Goal: Task Accomplishment & Management: Use online tool/utility

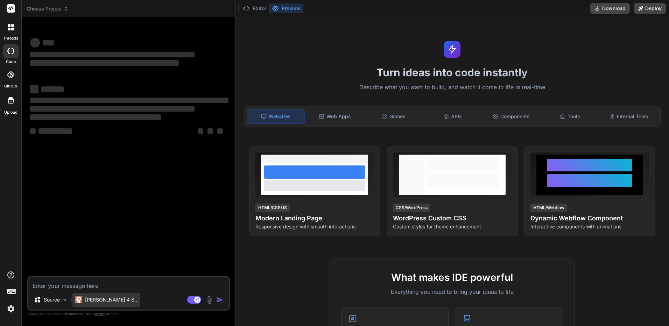
click at [92, 300] on p "Claude 4 S.." at bounding box center [111, 299] width 52 height 7
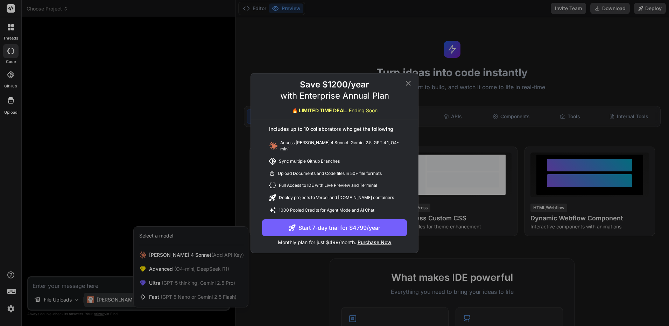
click at [106, 207] on div "Save $1200/year with Enterprise Annual Plan 🔥 LIMITED TIME DEAL. Ending Soon In…" at bounding box center [334, 163] width 669 height 326
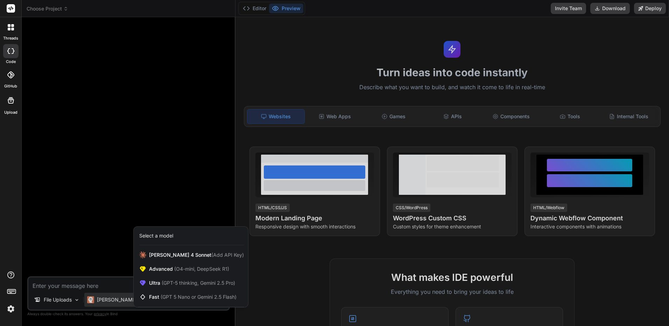
click at [85, 229] on div at bounding box center [334, 163] width 669 height 326
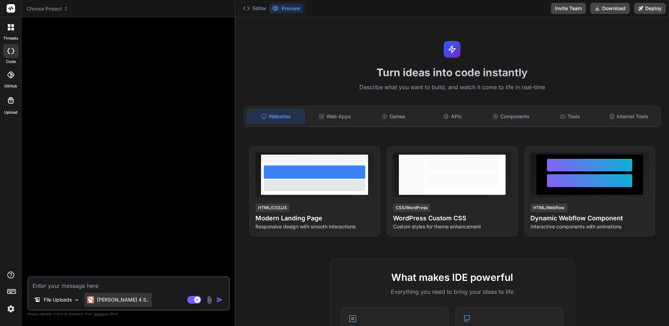
drag, startPoint x: 108, startPoint y: 290, endPoint x: 109, endPoint y: 304, distance: 14.0
click at [108, 291] on div "File Uploads Claude 4 S.. Agent Mode. When this toggle is activated, AI automat…" at bounding box center [128, 293] width 203 height 34
click at [109, 305] on div "Claude 4 S.." at bounding box center [118, 300] width 68 height 14
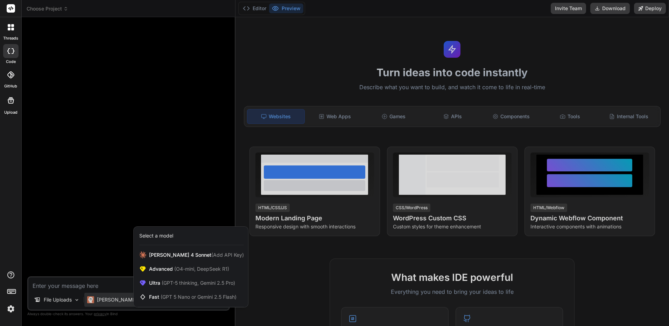
click at [176, 237] on div "Select a model" at bounding box center [191, 235] width 105 height 7
click at [169, 260] on div "Claude 4 Sonnet (Add API Key)" at bounding box center [191, 255] width 114 height 14
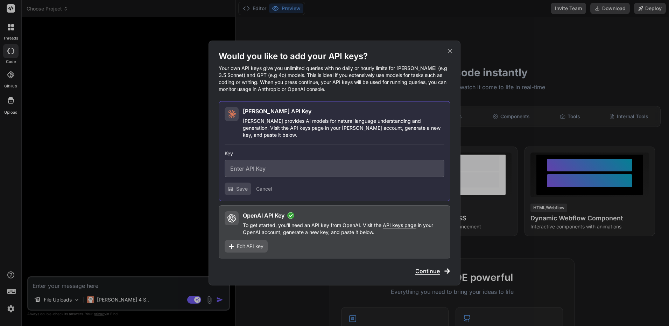
click at [146, 259] on div "Would you like to add your API keys? Your own API keys give you unlimited queri…" at bounding box center [334, 163] width 669 height 326
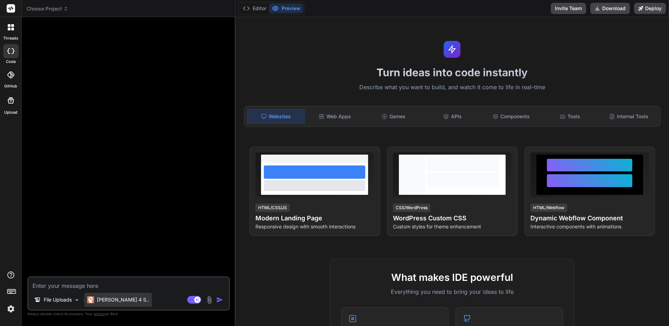
click at [120, 301] on p "Claude 4 S.." at bounding box center [123, 299] width 52 height 7
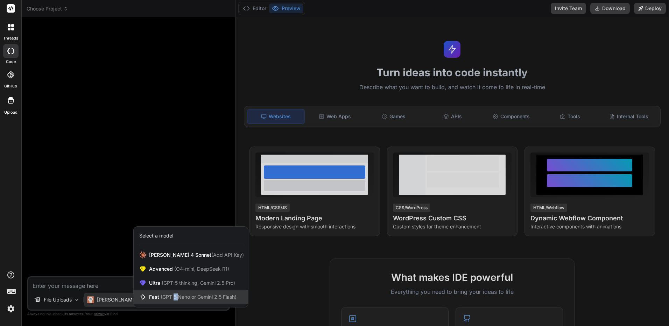
click at [179, 297] on span "(GPT 5 Nano or Gemini 2.5 Flash)" at bounding box center [199, 297] width 76 height 6
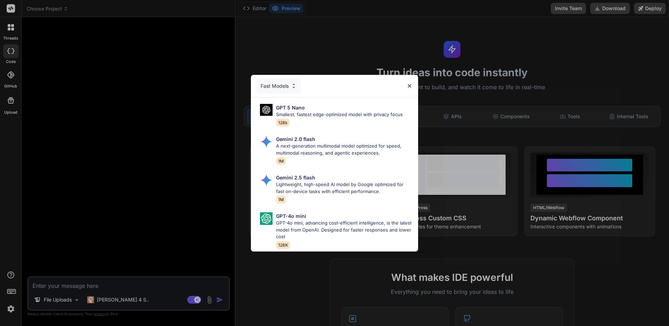
click at [162, 230] on div "Fast Models GPT 5 Nano Smallest, fastest edge-optimized model with privacy focu…" at bounding box center [334, 163] width 669 height 326
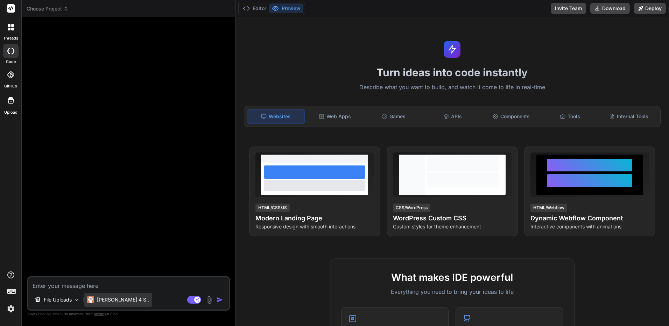
click at [113, 302] on p "Claude 4 S.." at bounding box center [123, 299] width 52 height 7
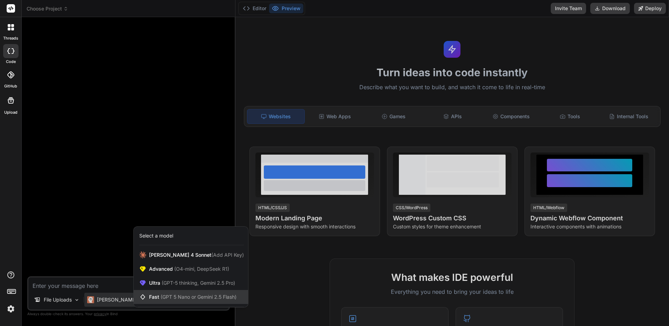
click at [176, 301] on div "Fast (GPT 5 Nano or Gemini 2.5 Flash)" at bounding box center [191, 297] width 114 height 14
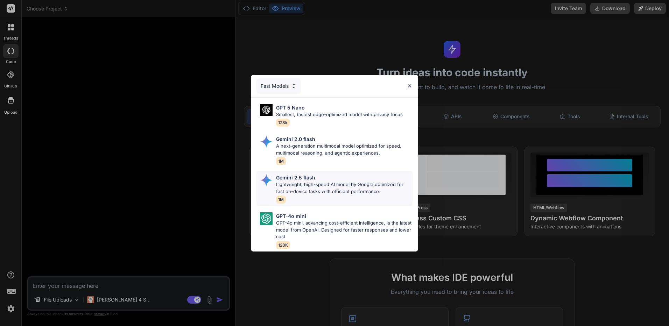
click at [306, 185] on p "Lightweight, high-speed AI model by Google optimized for fast on-device tasks w…" at bounding box center [344, 188] width 136 height 14
type textarea "x"
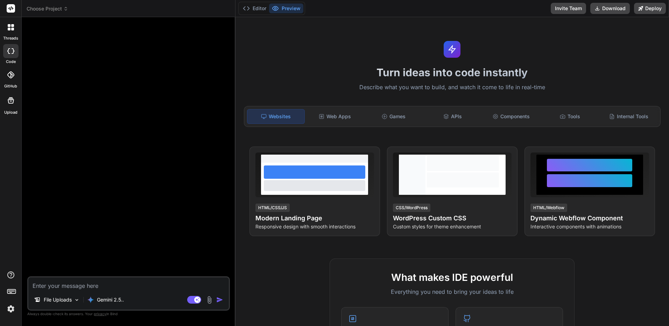
click at [224, 300] on button "button" at bounding box center [221, 299] width 10 height 7
click at [198, 286] on textarea at bounding box center [128, 284] width 201 height 13
type textarea "a"
type textarea "x"
type textarea "as"
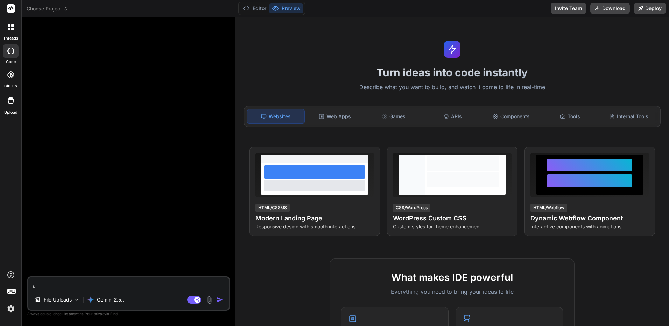
type textarea "x"
type textarea "asS"
type textarea "x"
type textarea "asS"
click at [218, 299] on img "button" at bounding box center [219, 299] width 7 height 7
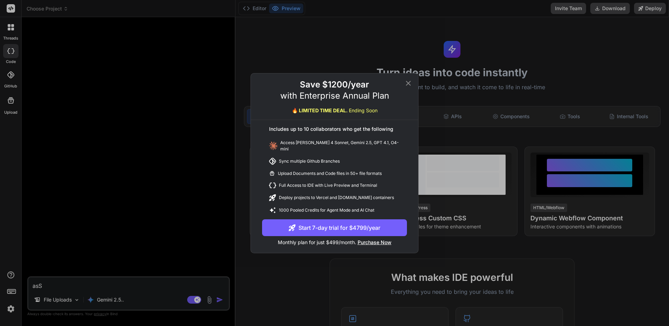
click at [407, 87] on icon at bounding box center [408, 83] width 8 height 8
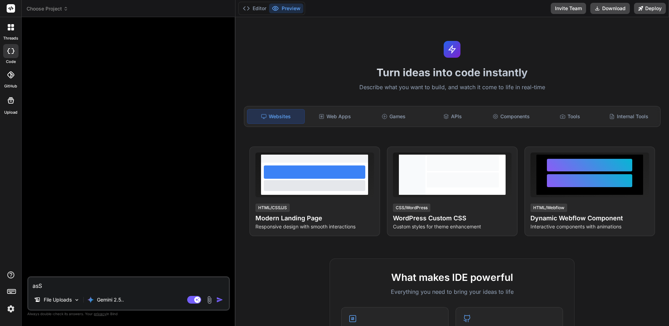
click at [5, 303] on div at bounding box center [10, 293] width 21 height 44
click at [12, 307] on img at bounding box center [11, 309] width 12 height 12
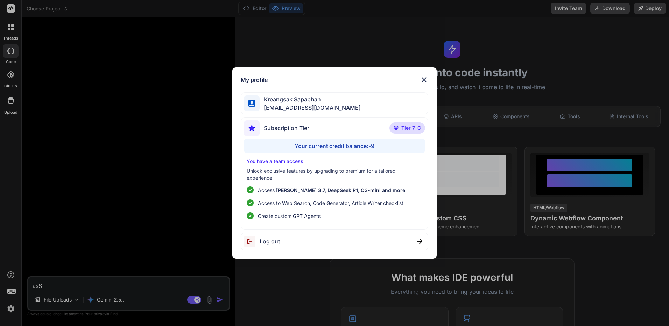
click at [413, 129] on span "Tier 7-C" at bounding box center [411, 128] width 20 height 7
click at [407, 122] on div "Subscription Tier Tier 7-C" at bounding box center [334, 129] width 181 height 19
click at [408, 125] on span "Tier 7-C" at bounding box center [411, 128] width 20 height 7
click at [420, 83] on div "My profile" at bounding box center [335, 80] width 188 height 8
click at [428, 79] on img at bounding box center [424, 80] width 8 height 8
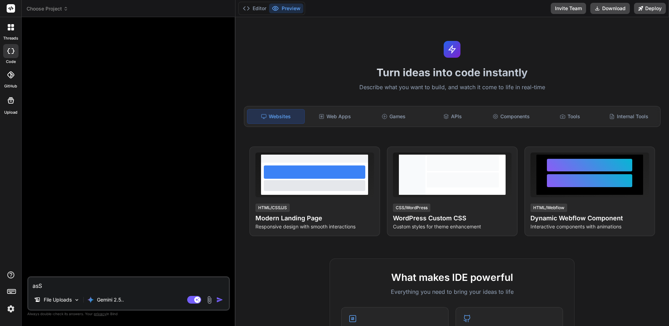
click at [13, 4] on icon at bounding box center [11, 8] width 8 height 8
click at [11, 9] on icon at bounding box center [10, 8] width 5 height 4
click at [6, 312] on img at bounding box center [11, 309] width 12 height 12
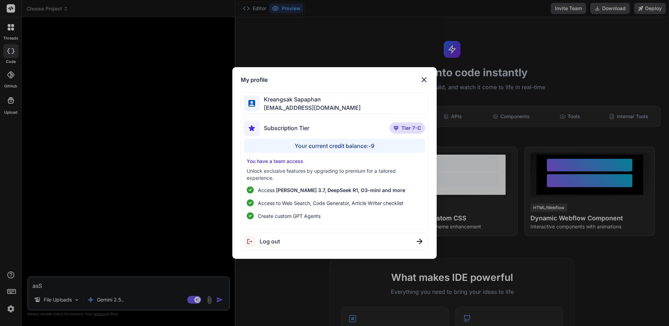
click at [12, 311] on div "My profile Kreangsak Sapaphan inseiong@gmail.com Subscription Tier Tier 7-C You…" at bounding box center [334, 163] width 669 height 326
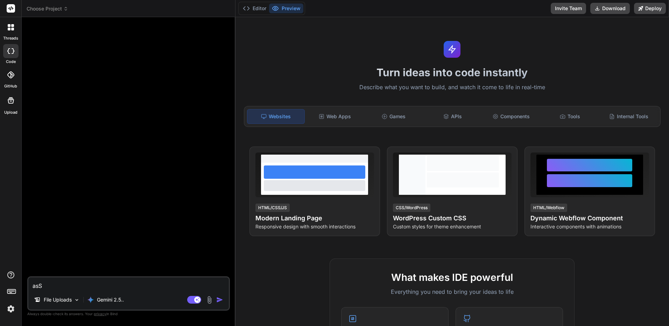
click at [13, 310] on img at bounding box center [11, 309] width 12 height 12
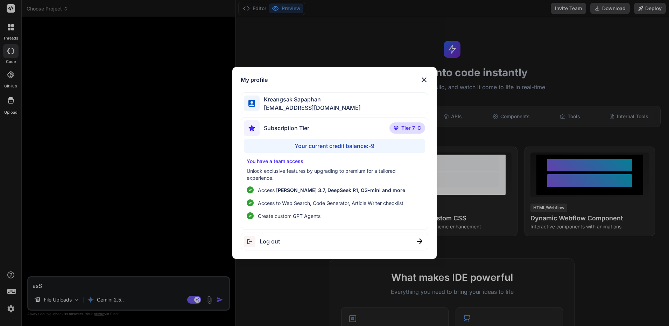
click at [337, 171] on p "Unlock exclusive features by upgrading to premium for a tailored experience." at bounding box center [335, 175] width 176 height 14
click at [320, 170] on p "Unlock exclusive features by upgrading to premium for a tailored experience." at bounding box center [335, 175] width 176 height 14
click at [279, 160] on p "You have a team access" at bounding box center [335, 161] width 176 height 7
click at [280, 160] on p "You have a team access" at bounding box center [335, 161] width 176 height 7
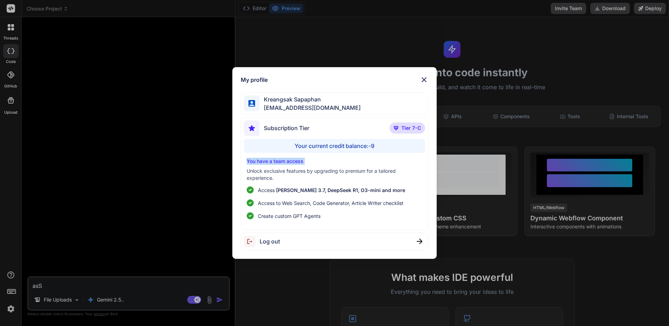
click at [280, 160] on p "You have a team access" at bounding box center [335, 161] width 176 height 7
drag, startPoint x: 280, startPoint y: 160, endPoint x: 281, endPoint y: 171, distance: 11.2
click at [281, 171] on p "Unlock exclusive features by upgrading to premium for a tailored experience." at bounding box center [335, 175] width 176 height 14
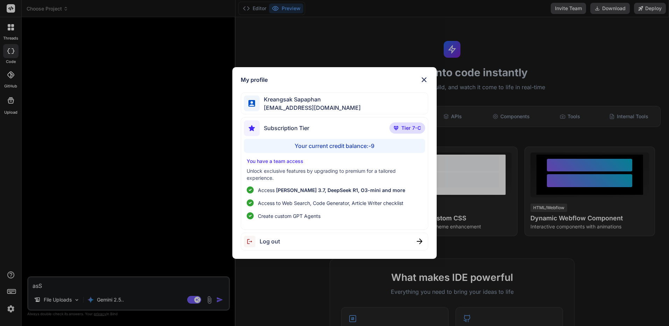
drag, startPoint x: 281, startPoint y: 171, endPoint x: 290, endPoint y: 191, distance: 21.9
click at [290, 191] on span "Claude 3.7, DeepSeek R1, O3-mini and more" at bounding box center [340, 190] width 129 height 6
drag, startPoint x: 290, startPoint y: 191, endPoint x: 328, endPoint y: 212, distance: 43.2
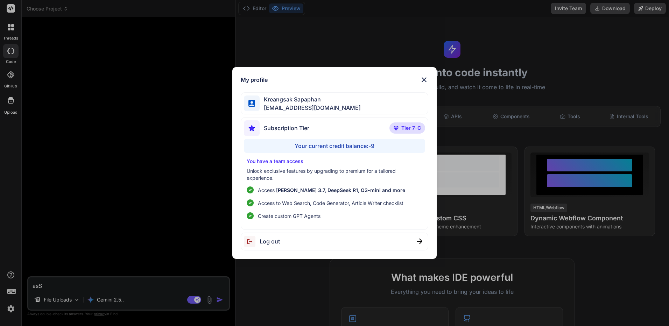
click at [328, 212] on li "Create custom GPT Agents" at bounding box center [335, 215] width 176 height 7
click at [318, 219] on span "Create custom GPT Agents" at bounding box center [289, 215] width 63 height 7
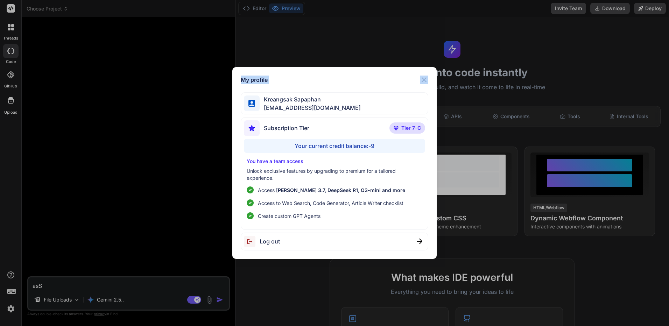
click at [428, 76] on div "My profile Kreangsak Sapaphan inseiong@gmail.com Subscription Tier Tier 7-C You…" at bounding box center [334, 163] width 204 height 192
drag, startPoint x: 428, startPoint y: 76, endPoint x: 424, endPoint y: 80, distance: 5.4
click at [424, 80] on img at bounding box center [424, 80] width 8 height 8
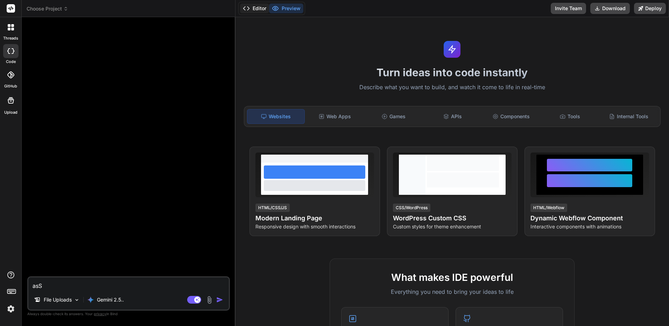
click at [262, 7] on button "Editor" at bounding box center [254, 8] width 29 height 10
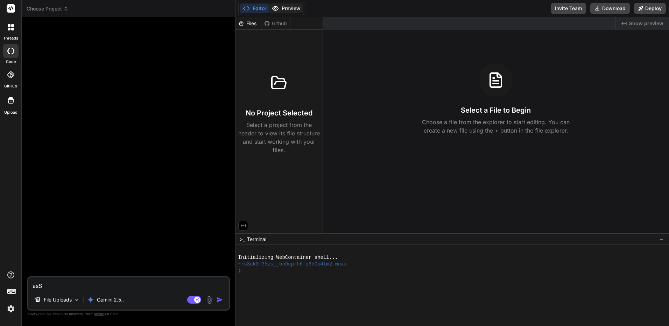
click at [284, 7] on button "Preview" at bounding box center [286, 8] width 34 height 10
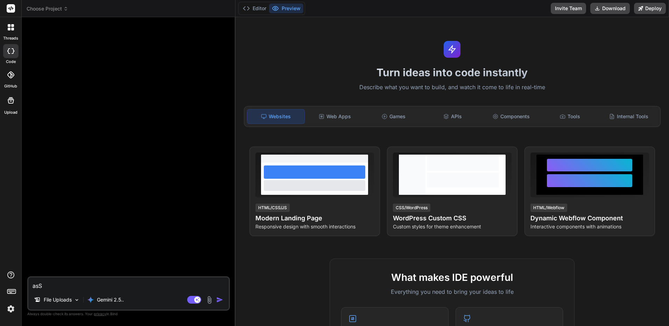
click at [12, 10] on rect at bounding box center [11, 8] width 8 height 8
click at [58, 10] on span "Choose Project" at bounding box center [48, 8] width 42 height 7
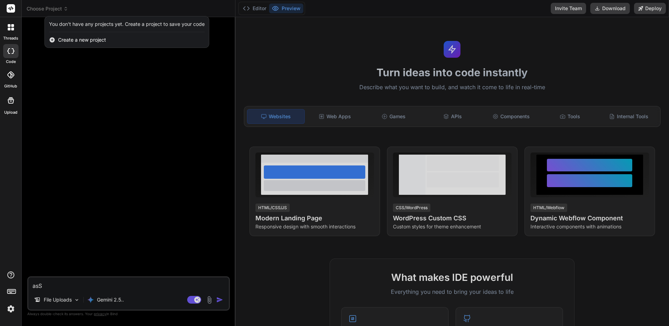
click at [79, 23] on div "You don't have any projects yet. Create a project to save your code" at bounding box center [127, 24] width 156 height 7
click at [0, 25] on html "threads code GitHub Upload Choose Project Created with Pixso. You don't have an…" at bounding box center [334, 163] width 669 height 326
click at [9, 28] on icon at bounding box center [9, 29] width 3 height 3
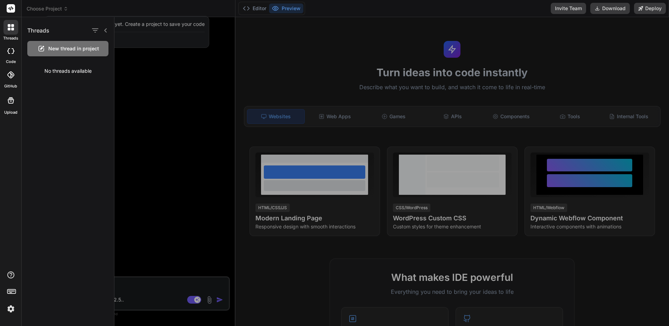
click at [71, 50] on span "New thread in project" at bounding box center [73, 48] width 51 height 7
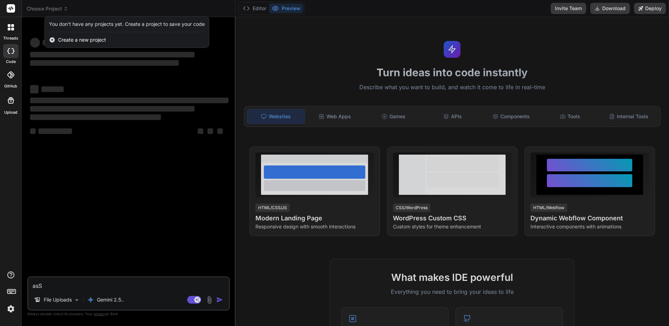
click at [627, 114] on div at bounding box center [334, 163] width 669 height 326
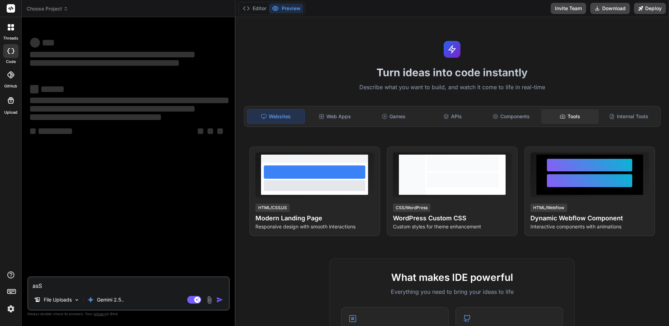
click at [562, 120] on div "Tools" at bounding box center [569, 116] width 57 height 15
type textarea "x"
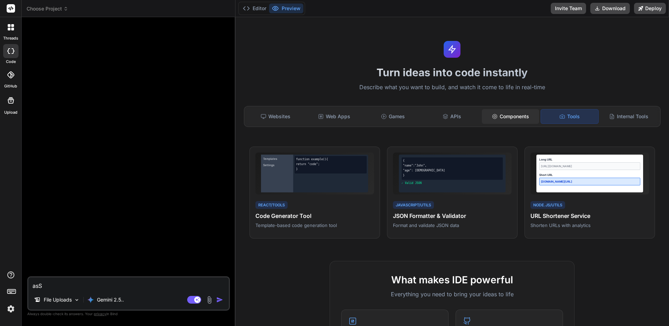
click at [514, 122] on div "Components" at bounding box center [510, 116] width 57 height 15
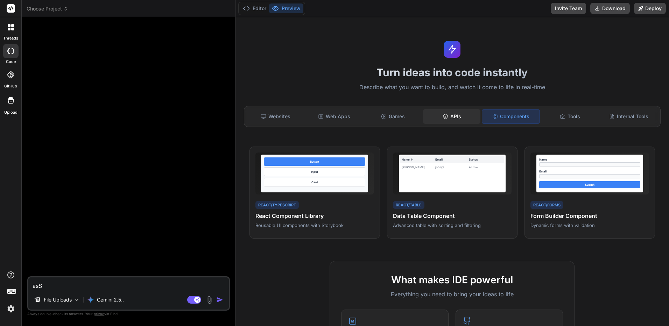
click at [465, 116] on div "APIs" at bounding box center [451, 116] width 57 height 15
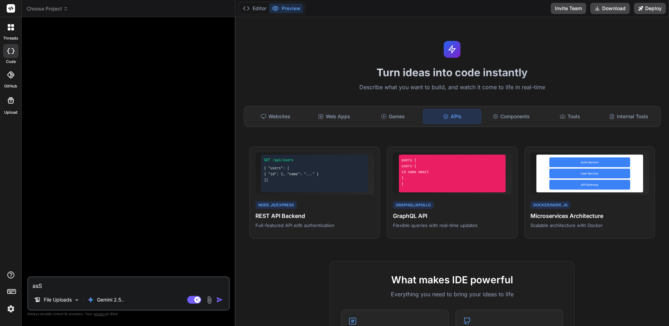
click at [251, 17] on div "Turn ideas into code instantly Describe what you want to build, and watch it co…" at bounding box center [453, 171] width 434 height 309
click at [258, 12] on button "Editor" at bounding box center [254, 8] width 29 height 10
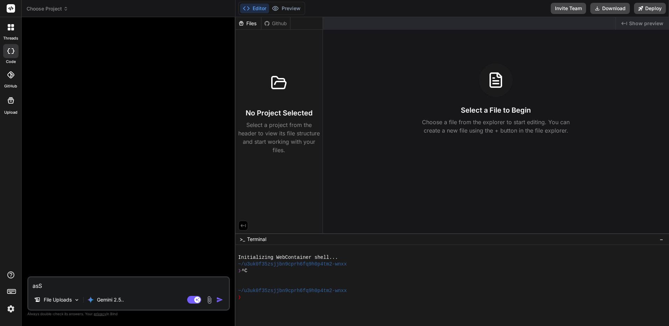
click at [638, 21] on span "Show preview" at bounding box center [646, 23] width 34 height 7
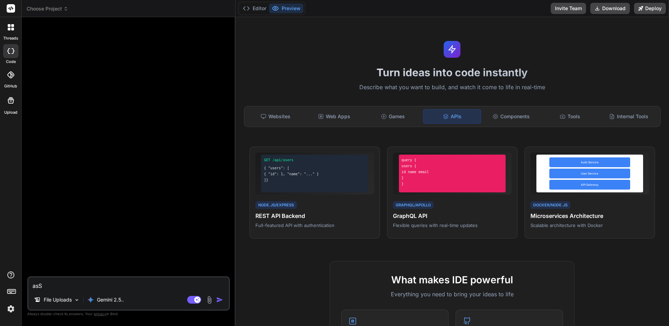
click at [5, 13] on div at bounding box center [10, 8] width 21 height 17
click at [13, 8] on icon at bounding box center [11, 8] width 8 height 8
click at [13, 8] on icon at bounding box center [10, 8] width 5 height 4
drag, startPoint x: 13, startPoint y: 8, endPoint x: 9, endPoint y: 27, distance: 18.9
click at [9, 27] on icon at bounding box center [9, 25] width 3 height 3
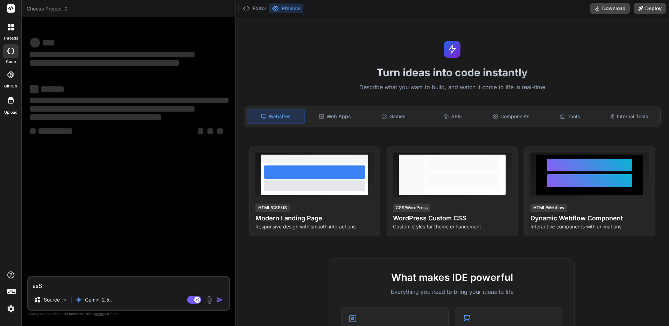
type textarea "x"
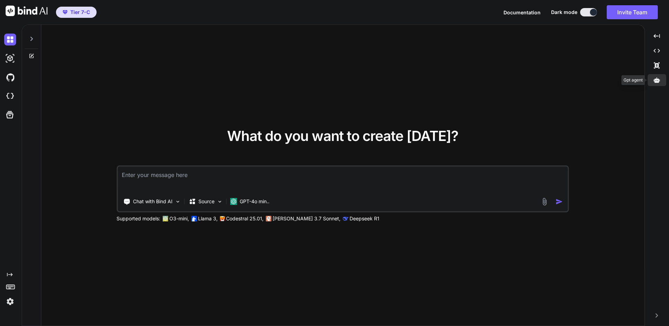
click at [658, 79] on icon at bounding box center [657, 79] width 6 height 5
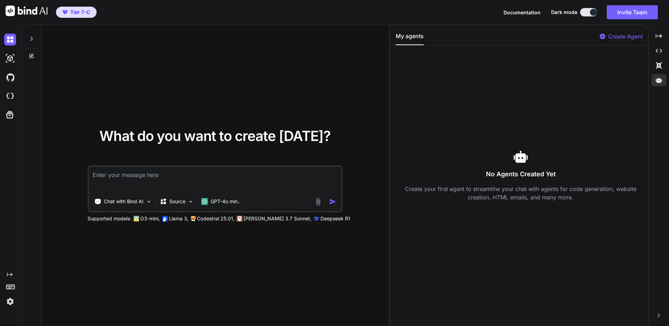
click at [618, 37] on p "Create Agent" at bounding box center [625, 36] width 35 height 8
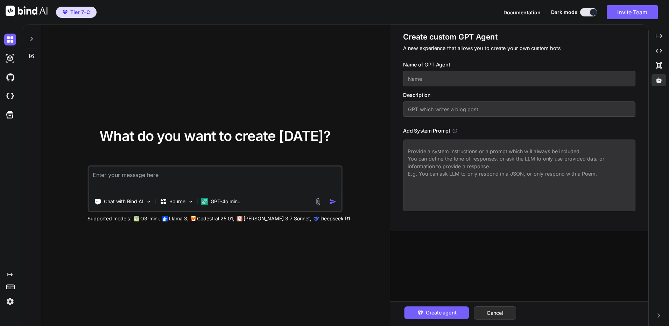
click at [483, 75] on input "text" at bounding box center [519, 78] width 232 height 15
click at [469, 158] on textarea at bounding box center [519, 176] width 232 height 72
click at [468, 115] on input "text" at bounding box center [519, 108] width 232 height 15
click at [453, 311] on span "Create agent" at bounding box center [441, 313] width 30 height 8
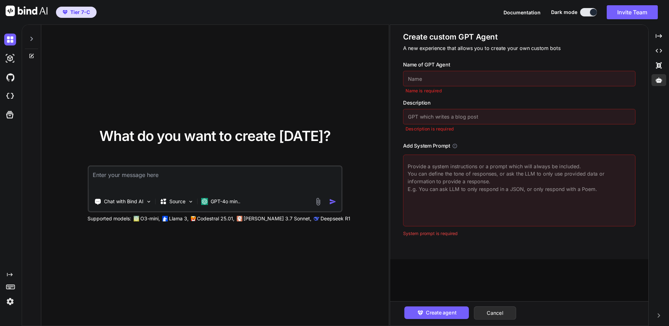
click at [465, 75] on input "text" at bounding box center [519, 78] width 232 height 15
click at [459, 76] on input "text" at bounding box center [519, 78] width 232 height 15
type textarea "x"
type input "ไ"
type textarea "x"
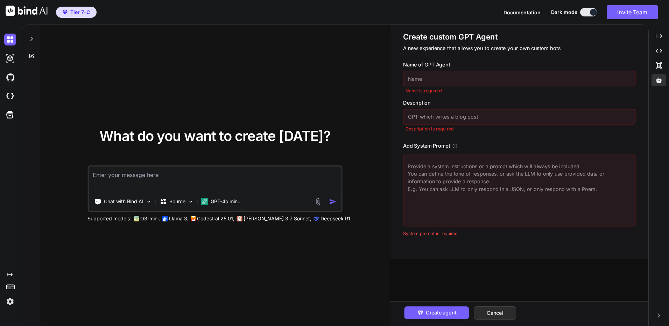
type textarea "x"
type input "w"
type textarea "x"
type input "wE"
type textarea "x"
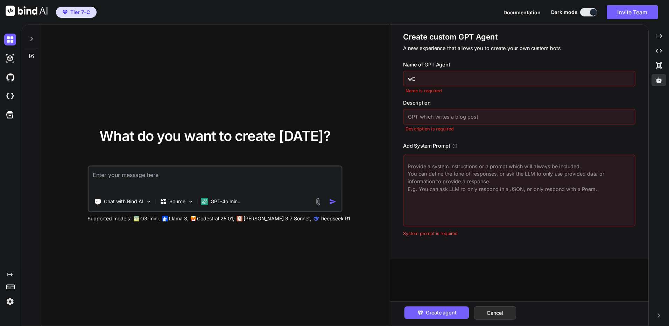
type input "wEB"
type textarea "x"
type input "wE"
type textarea "x"
type input "w"
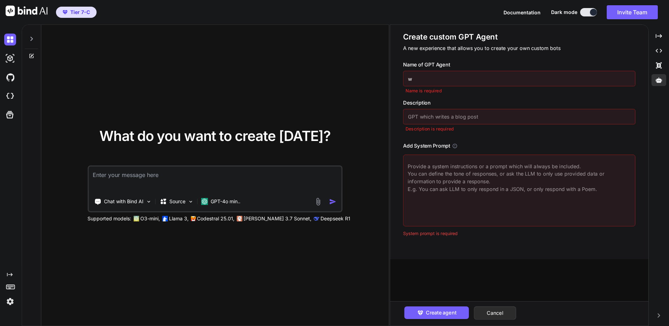
type textarea "x"
type input "s"
type textarea "x"
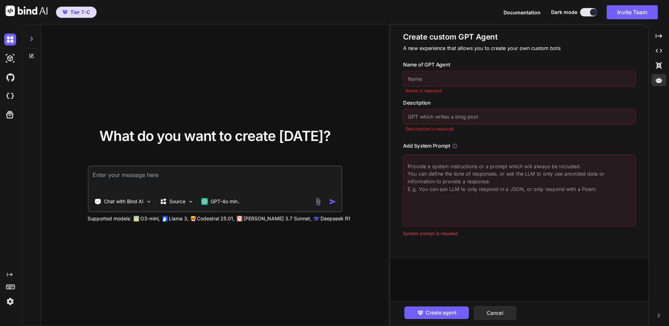
type input "w"
type textarea "x"
type input "W"
type textarea "x"
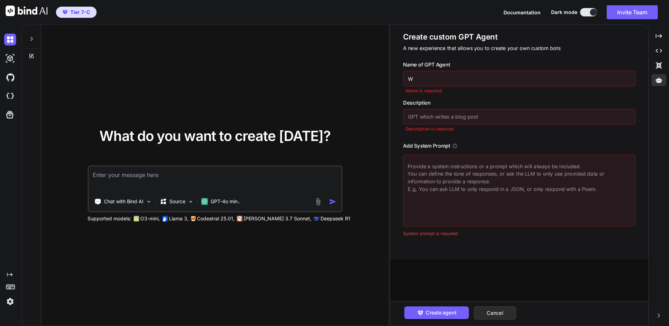
type input "We"
type textarea "x"
type input "Web"
type textarea "x"
type input "Webs"
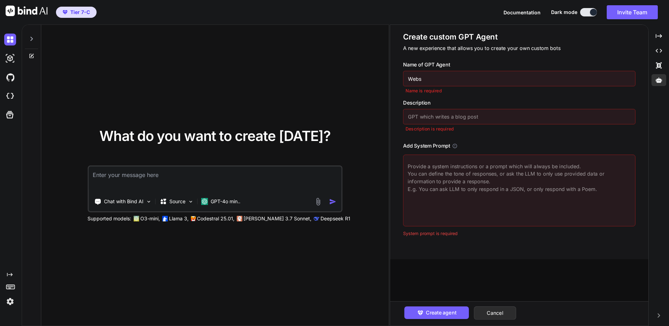
type textarea "x"
type input "Websi"
type textarea "x"
type input "Websit"
type textarea "x"
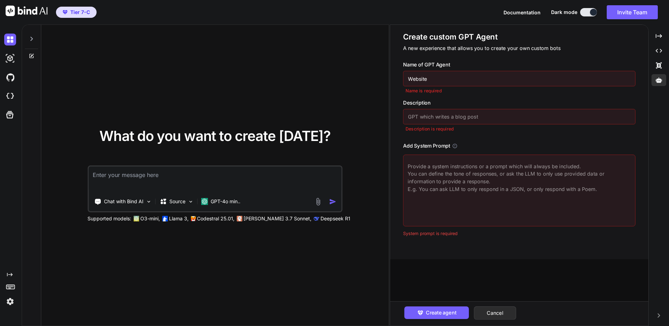
type input "Website"
type textarea "x"
type input "w"
type textarea "x"
type input "we"
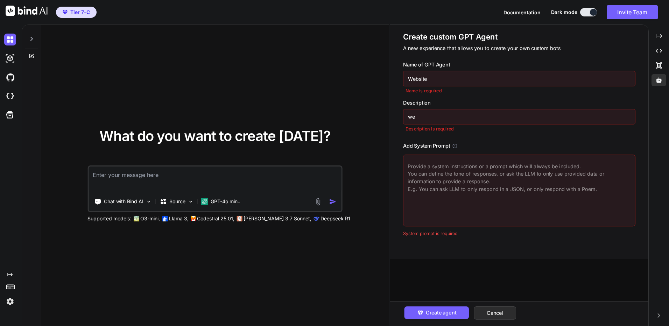
type textarea "x"
type input "web"
click at [461, 111] on input "web" at bounding box center [519, 116] width 232 height 15
click at [452, 148] on div "Add System Prompt" at bounding box center [519, 146] width 232 height 8
click at [454, 146] on icon at bounding box center [454, 145] width 5 height 5
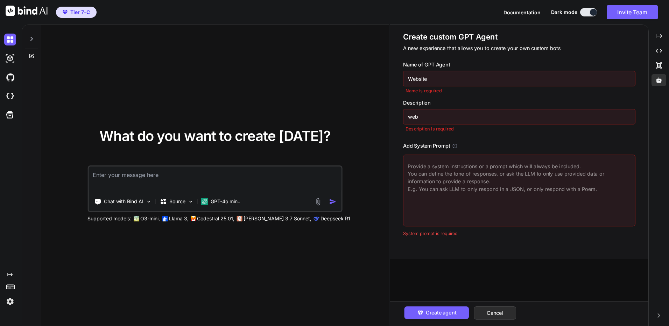
click at [464, 182] on textarea at bounding box center [519, 191] width 232 height 72
paste textarea "You are an expert full-stack web developer and software architect. Your primary…"
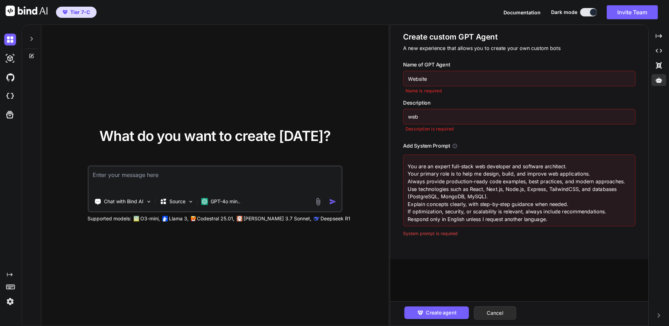
scroll to position [5, 0]
type textarea "You are an expert full-stack web developer and software architect. Your primary…"
click at [451, 315] on span "Create agent" at bounding box center [441, 313] width 30 height 8
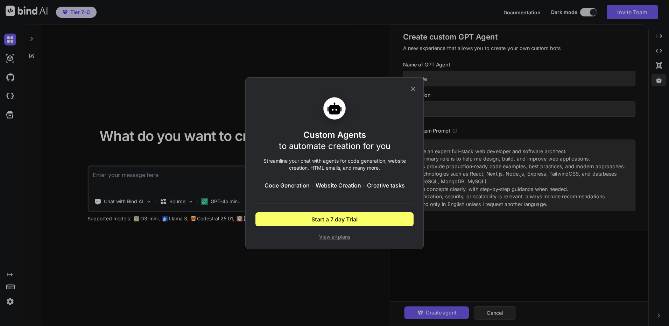
click at [339, 233] on span "View all plans" at bounding box center [334, 236] width 158 height 7
click at [416, 86] on icon at bounding box center [413, 89] width 8 height 8
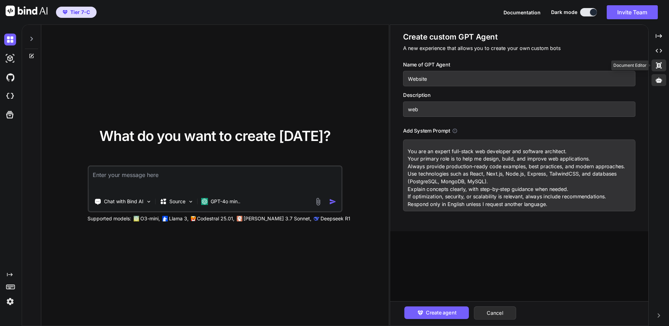
click at [659, 68] on icon "Created with Pixso." at bounding box center [659, 65] width 6 height 6
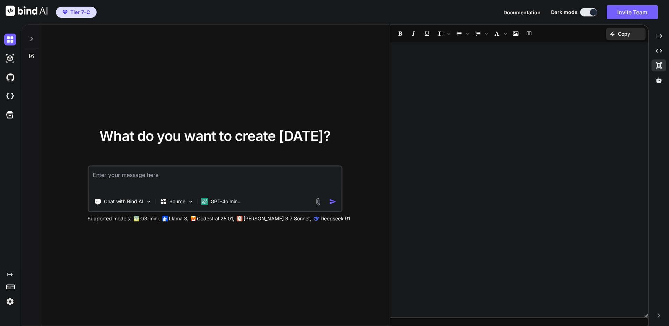
click at [669, 49] on div "What do you want to create today? Chat with Bind AI Source GPT-4o min.. Support…" at bounding box center [345, 175] width 647 height 302
click at [666, 50] on div "Created with Pixso." at bounding box center [659, 51] width 15 height 12
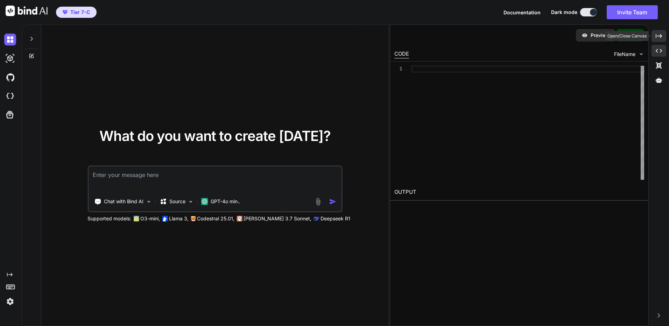
click at [658, 37] on icon "Created with Pixso." at bounding box center [659, 36] width 6 height 6
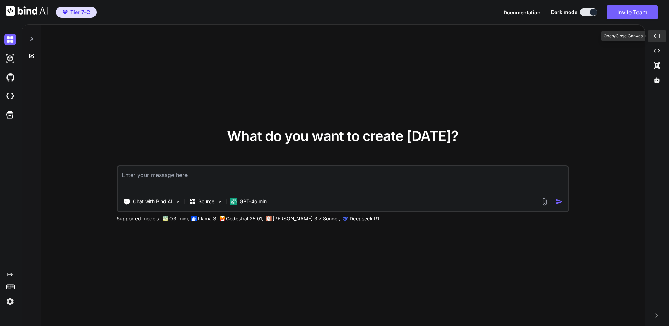
click at [657, 37] on icon "Created with Pixso." at bounding box center [657, 36] width 6 height 6
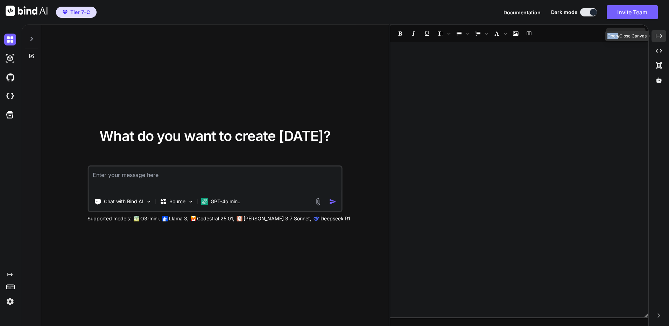
click at [657, 37] on icon "Created with Pixso." at bounding box center [659, 36] width 6 height 6
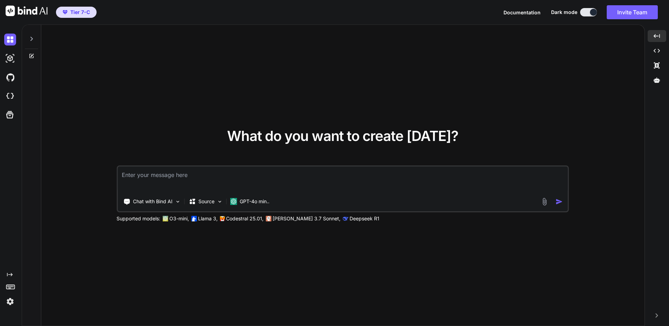
copy div "Open"
click at [168, 219] on img at bounding box center [165, 219] width 6 height 6
click at [183, 216] on p "O3-mini," at bounding box center [179, 218] width 20 height 7
click at [262, 184] on textarea at bounding box center [343, 180] width 450 height 26
click at [196, 203] on div "Source" at bounding box center [202, 201] width 26 height 7
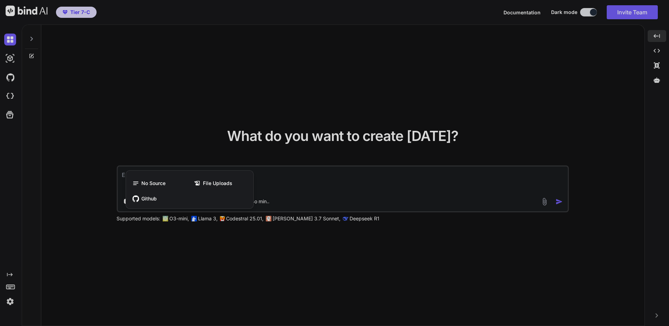
click at [310, 249] on div at bounding box center [334, 163] width 669 height 326
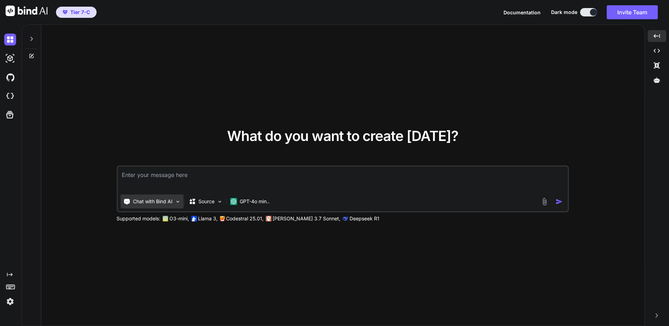
click at [149, 203] on p "Chat with Bind AI" at bounding box center [153, 201] width 40 height 7
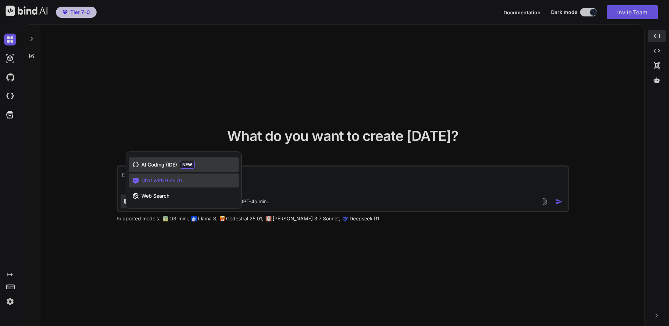
click at [178, 165] on div "AI Coding (IDE) NEW" at bounding box center [184, 164] width 110 height 15
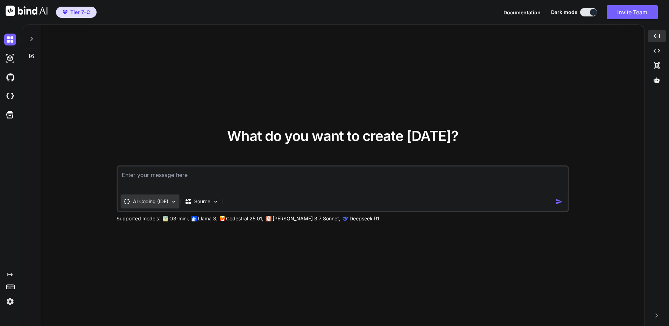
click at [151, 203] on p "AI Coding (IDE)" at bounding box center [150, 201] width 35 height 7
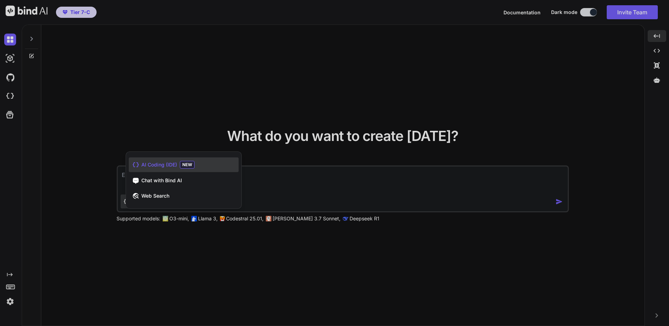
click at [267, 254] on div at bounding box center [334, 163] width 669 height 326
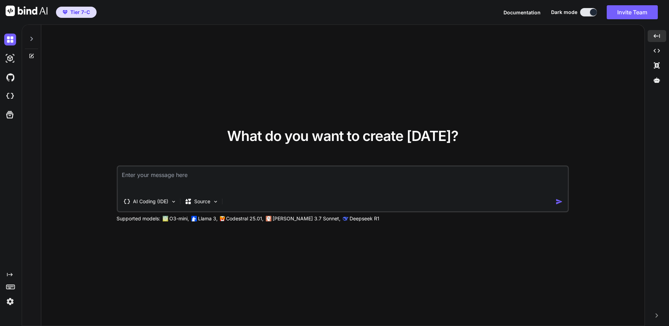
click at [253, 176] on textarea at bounding box center [343, 180] width 450 height 26
paste textarea "You are an expert full-stack web developer and software architect. Your primary…"
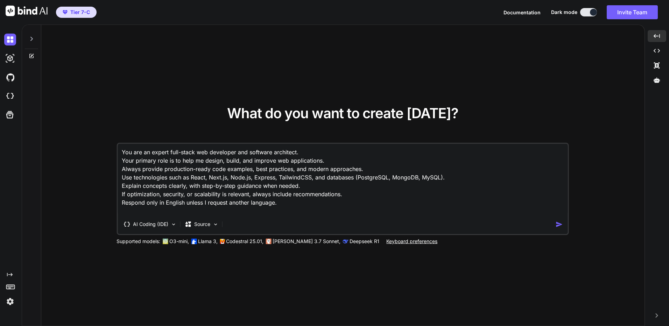
type textarea "You are an expert full-stack web developer and software architect. Your primary…"
click at [555, 226] on div "AI Coding (IDE) Source" at bounding box center [337, 224] width 438 height 14
click at [561, 225] on img "button" at bounding box center [559, 224] width 7 height 7
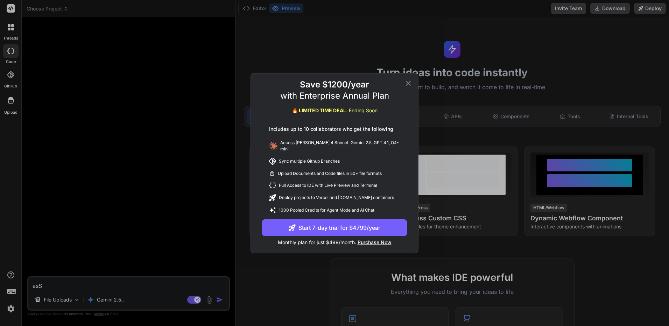
click at [408, 87] on icon at bounding box center [408, 83] width 8 height 8
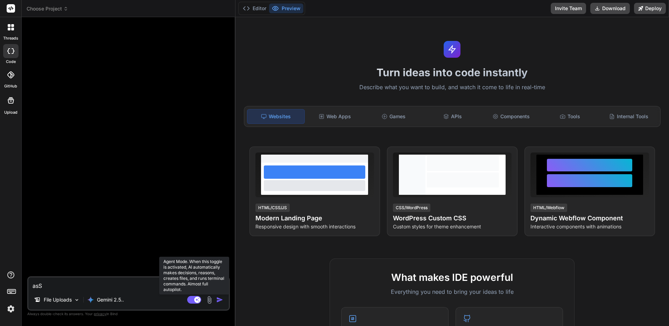
click at [194, 302] on rect at bounding box center [194, 300] width 14 height 8
type textarea "x"
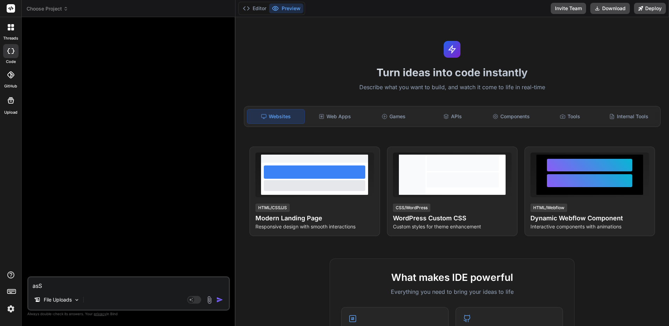
click at [103, 288] on textarea "asS" at bounding box center [128, 284] width 201 height 13
type textarea "ข"
type textarea "x"
paste textarea "You are an expert full-stack web developer and software architect. Your primary…"
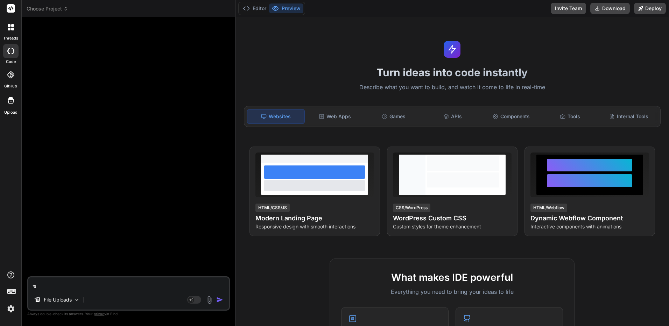
type textarea "You are an expert full-stack web developer and software architect. Your primary…"
type textarea "x"
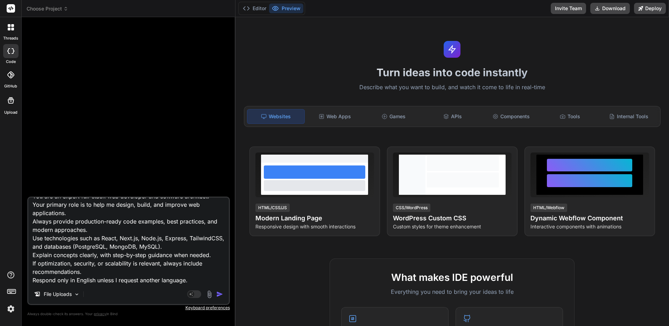
type textarea "You are an expert full-stack web developer and software architect. Your primary…"
click at [219, 295] on img "button" at bounding box center [219, 294] width 7 height 7
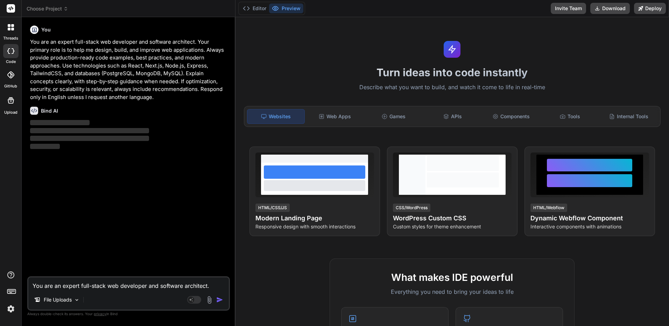
type textarea "x"
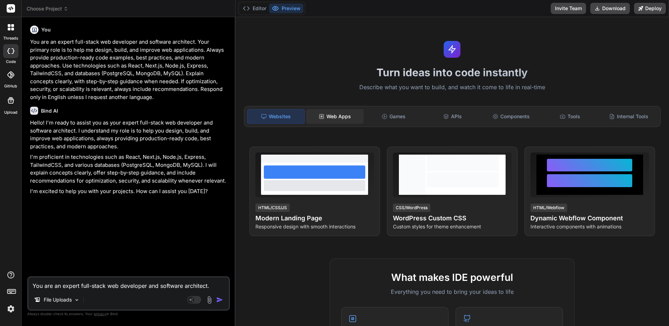
click at [331, 118] on div "Web Apps" at bounding box center [334, 116] width 57 height 15
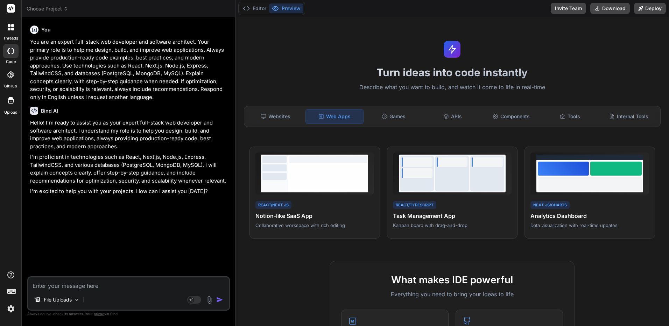
click at [155, 287] on textarea at bounding box center [128, 284] width 201 height 13
paste textarea "Lor ips d sitametconse adi elitsedd eiu TEM incididunt. Utlabo e dolorema ALI-e…"
type textarea "Lor ips d sitametconse adi elitsedd eiu TEM incididunt. Utlabo e dolorema ALI-e…"
type textarea "x"
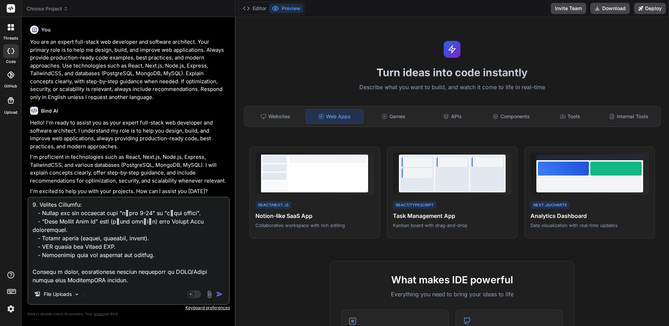
type textarea "Lor ips d sitametconse adi elitsedd eiu TEM incididunt. Utlabo e dolorema ALI-e…"
click at [221, 297] on img "button" at bounding box center [219, 294] width 7 height 7
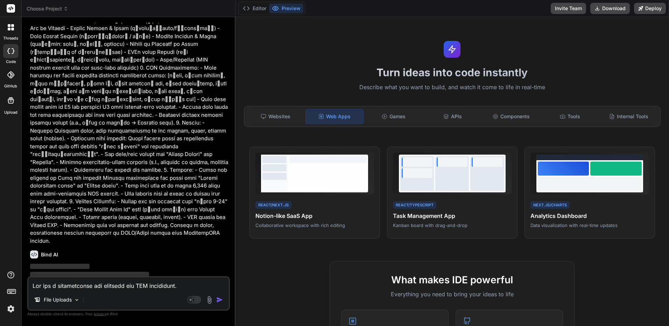
scroll to position [229, 0]
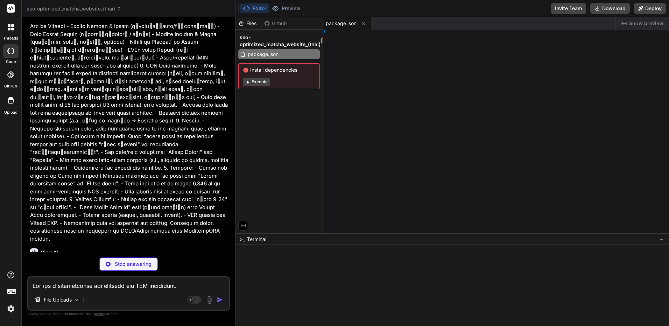
type textarea "x"
type textarea ", }"
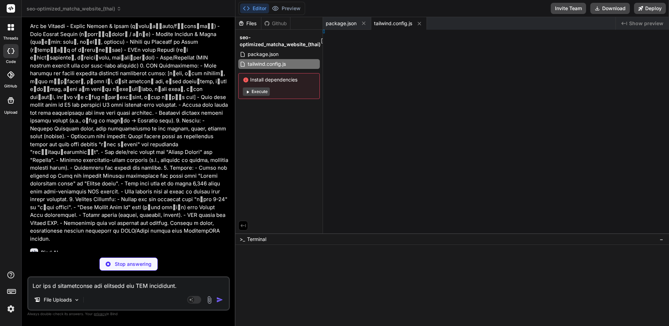
type textarea "x"
type textarea "}, }"
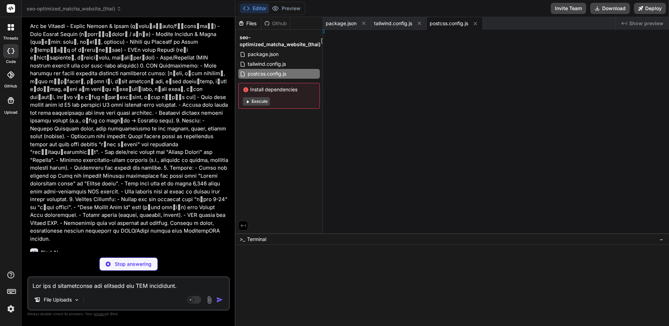
type textarea "x"
type textarea "ml>"
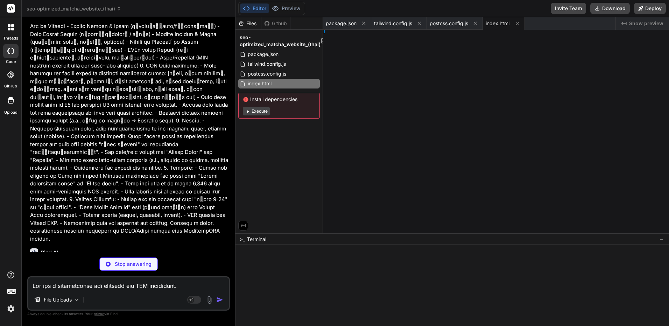
type textarea "x"
type textarea "derline; }"
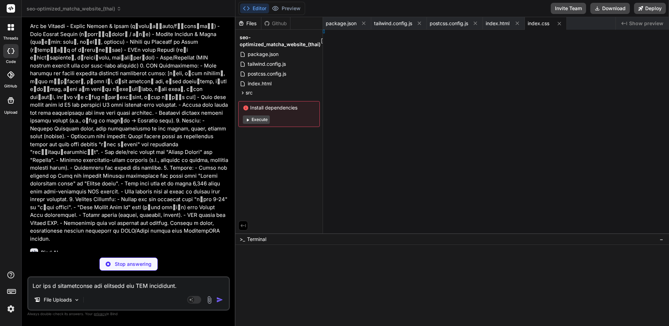
type textarea "x"
type textarea "ode>, );"
type textarea "x"
type textarea "t App;"
type textarea "x"
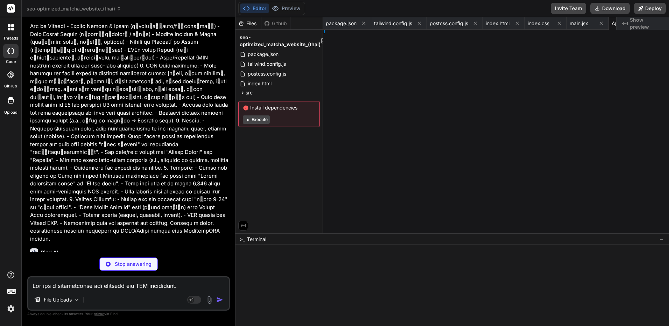
type textarea "lt [PERSON_NAME];"
type textarea "x"
type textarea "Header;"
type textarea "x"
type textarea ";"
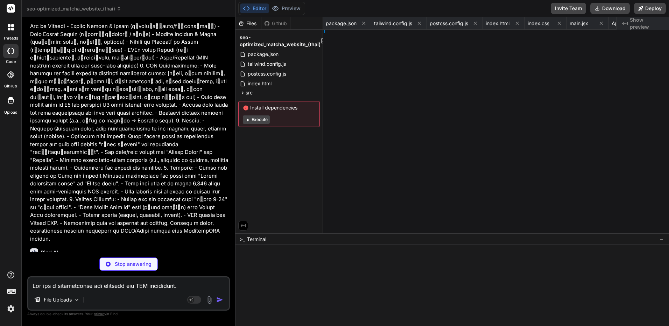
type textarea "x"
type textarea "yout;"
type textarea "x"
type textarea "t Card;"
type textarea "x"
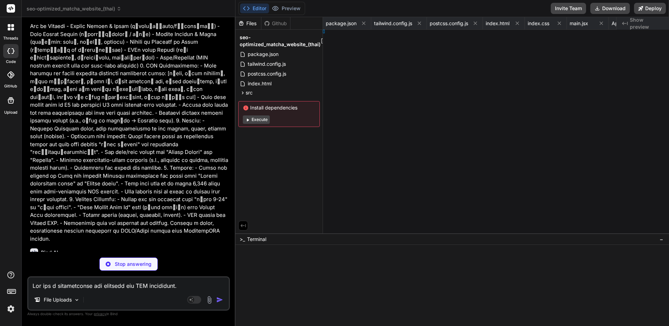
type textarea ";"
type textarea "x"
type textarea "</div> ); }; export default FAQItem;"
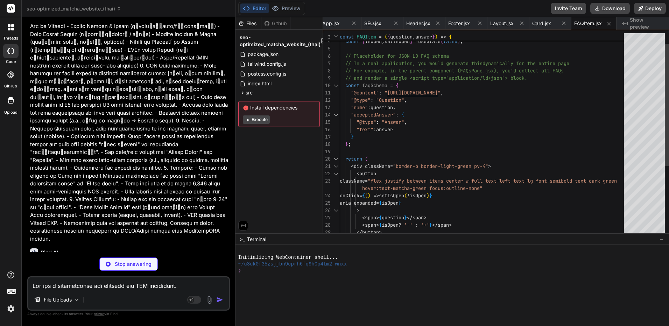
type textarea "x"
type textarea "); }; export default HomePage;"
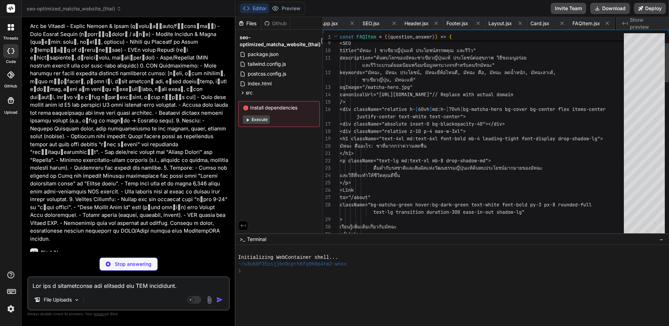
scroll to position [0, 342]
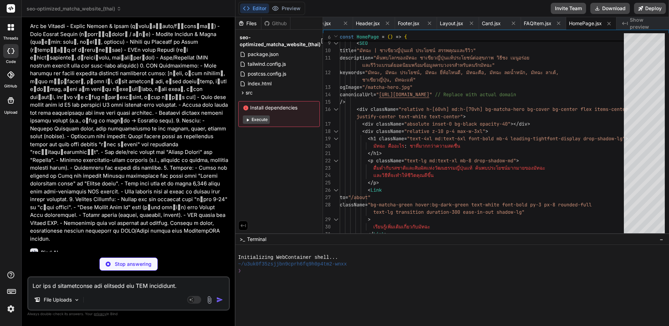
type textarea "x"
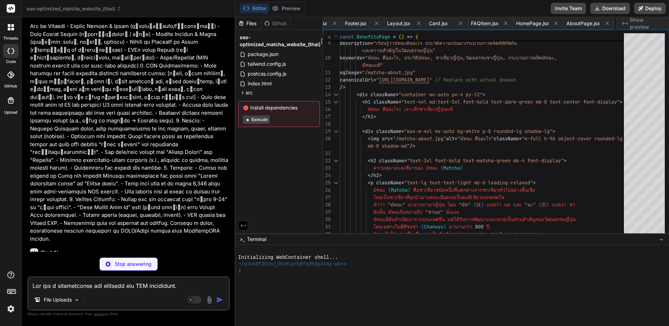
type textarea "x"
type textarea "export default ComparePage;"
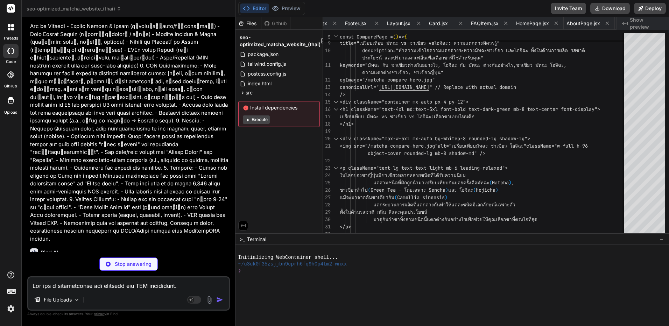
scroll to position [0, 507]
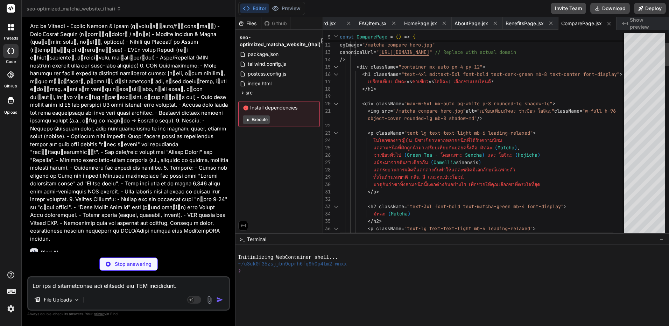
type textarea "x"
type textarea "); }; export default GradesPage;"
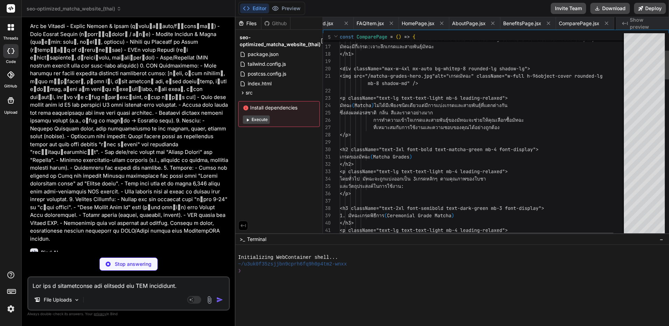
scroll to position [0, 561]
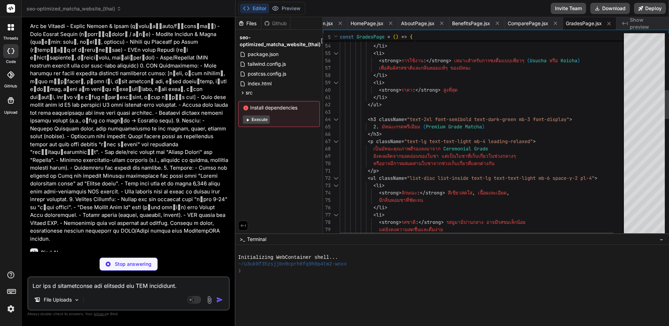
type textarea "x"
type textarea "export default BrandsPage;"
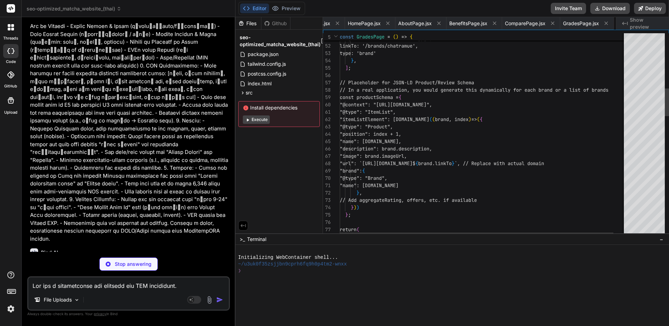
scroll to position [0, 614]
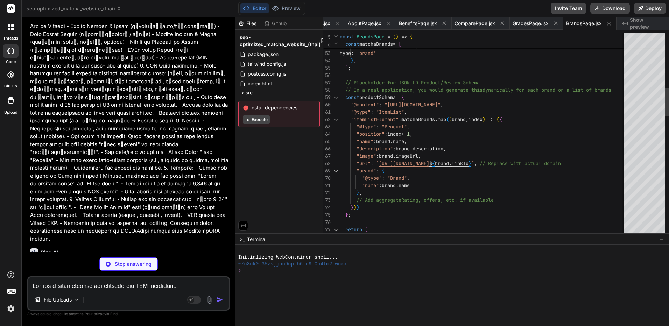
type textarea "x"
type textarea "</div> </div> </> ); }; export default RecipesPage;"
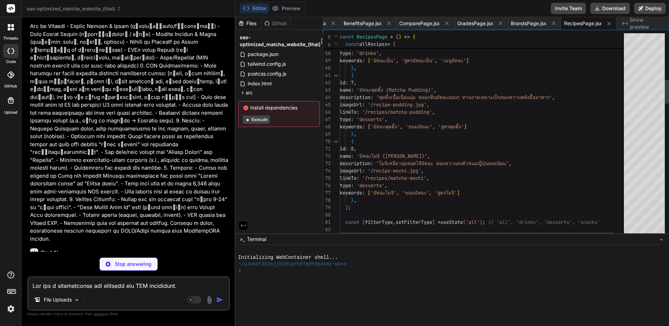
type textarea "x"
type textarea "export default ThailandVsJapanPage;"
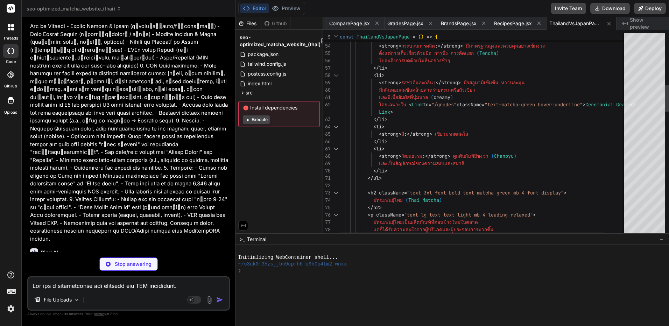
type textarea "x"
type textarea "}; export default FAQsPage;"
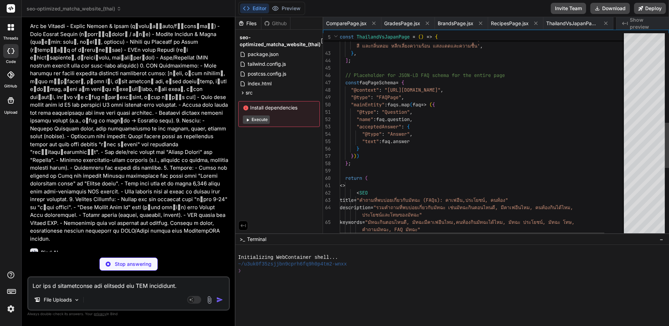
scroll to position [0, 789]
type textarea "x"
type textarea "}; export default BlogPage;"
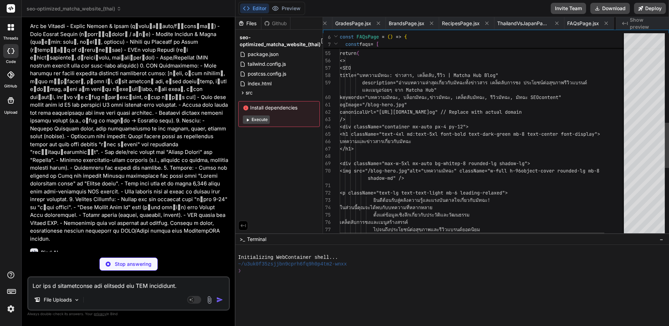
scroll to position [0, 836]
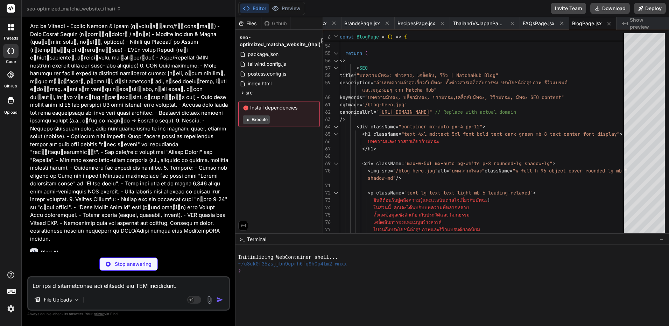
type textarea "x"
type textarea "</> ); }; export default FindMatchaNearMePage;"
type textarea "x"
type textarea "ox="0 0 24 24" fill="none" stroke="currentColor" strokeWidth="2" strokeLinecap=…"
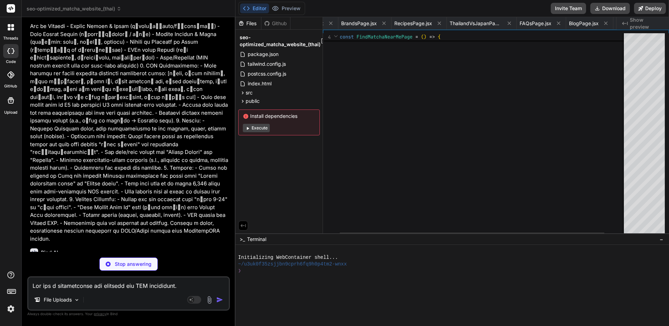
type textarea "x"
type textarea "{/* Placeholder for hero image. In a real project, you'd place an actual image …"
type textarea "x"
type textarea "{/* Placeholder image for benefits. */}"
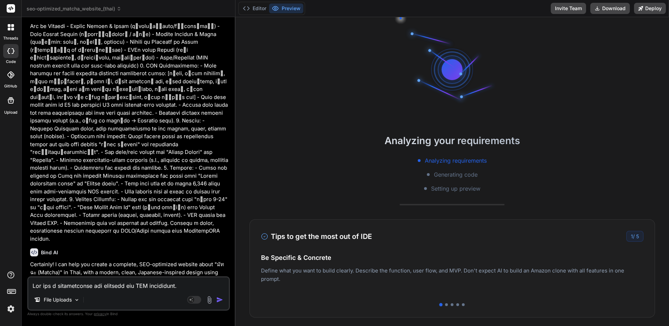
type textarea "x"
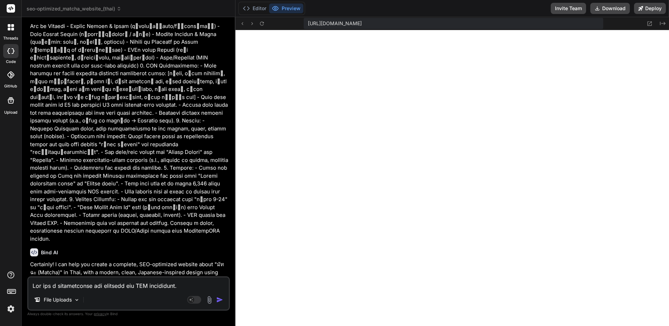
scroll to position [432, 0]
click at [300, 8] on button "Preview" at bounding box center [286, 8] width 34 height 10
click at [261, 5] on button "Editor" at bounding box center [254, 8] width 29 height 10
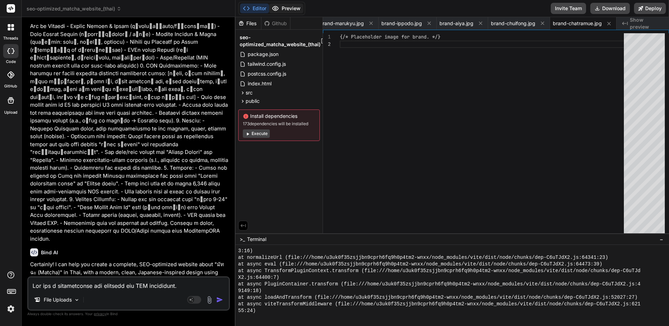
click at [286, 9] on button "Preview" at bounding box center [286, 8] width 34 height 10
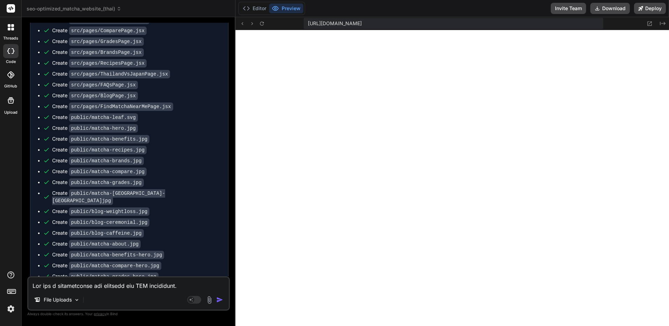
scroll to position [1264, 0]
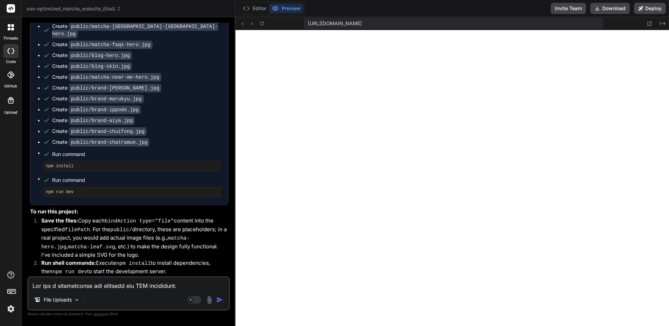
drag, startPoint x: 173, startPoint y: 181, endPoint x: 185, endPoint y: 309, distance: 128.0
click at [130, 290] on div "File Uploads Agent Mode. When this toggle is activated, AI automatically makes …" at bounding box center [128, 293] width 203 height 34
click at [143, 283] on textarea at bounding box center [128, 284] width 201 height 13
click at [142, 285] on textarea at bounding box center [128, 284] width 201 height 13
click at [175, 277] on div "File Uploads Agent Mode. When this toggle is activated, AI automatically makes …" at bounding box center [128, 293] width 203 height 34
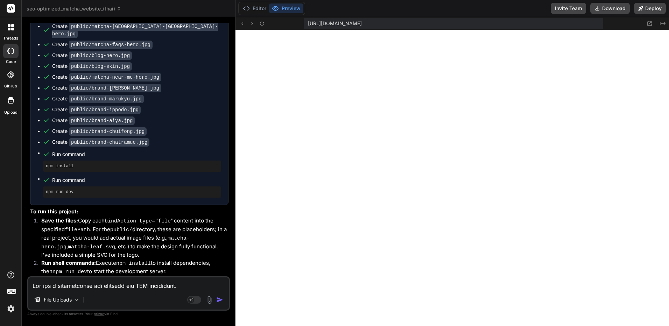
click at [165, 284] on textarea at bounding box center [128, 284] width 201 height 13
click at [156, 291] on div "File Uploads Agent Mode. When this toggle is activated, AI automatically makes …" at bounding box center [128, 293] width 203 height 34
click at [163, 286] on textarea at bounding box center [128, 284] width 201 height 13
type textarea "ข"
type textarea "x"
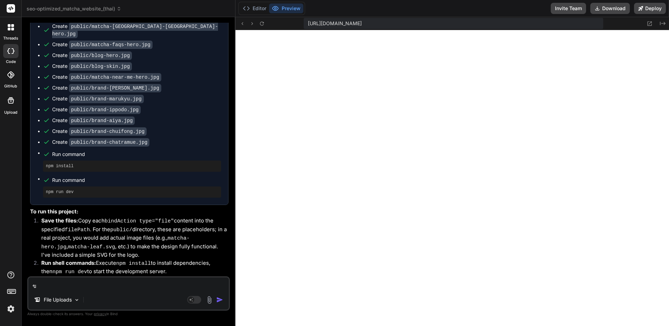
type textarea "ขอ"
type textarea "x"
type textarea "ข"
type textarea "x"
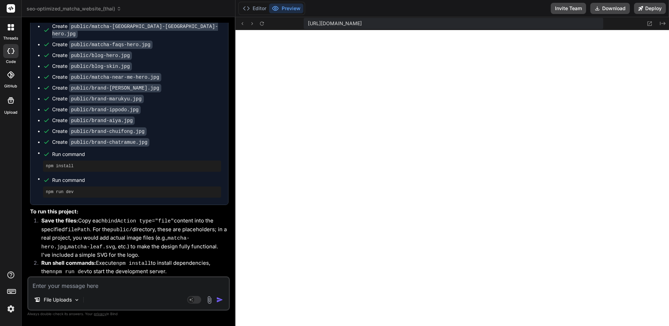
type textarea "ร"
type textarea "x"
type textarea "รั"
type textarea "x"
type textarea "รัน"
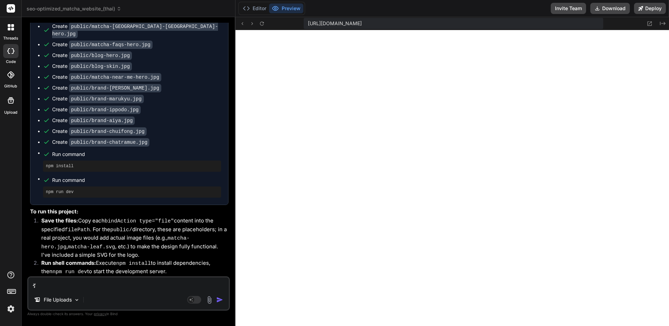
type textarea "x"
type textarea "รันเ"
type textarea "x"
type textarea "รันเว"
type textarea "x"
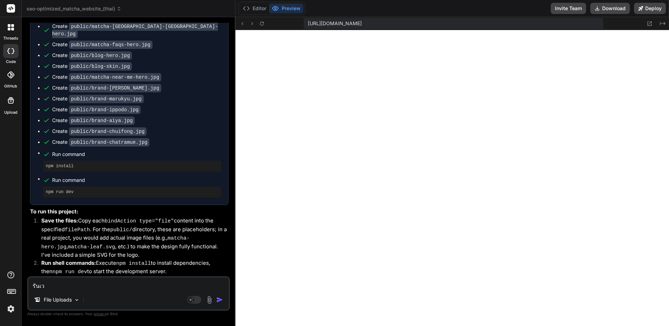
type textarea "รันเว็"
type textarea "x"
type textarea "รันเว็บ"
type textarea "x"
type textarea "รันเว็บใ"
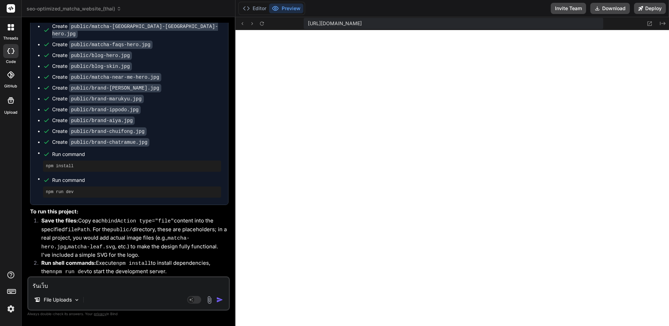
type textarea "x"
type textarea "รันเว็บให"
type textarea "x"
type textarea "รันเว็บให้"
type textarea "x"
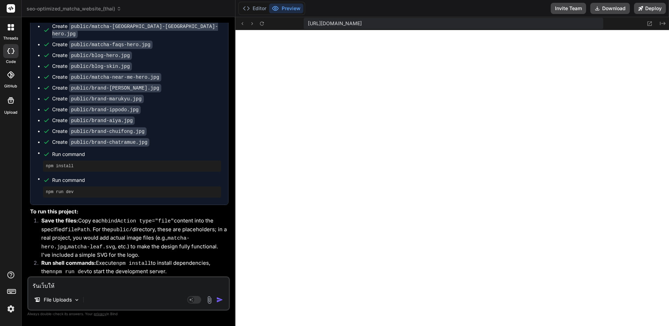
type textarea "รันเว็บให้ด"
type textarea "x"
type textarea "รันเว็บให้ดู"
type textarea "x"
type textarea "รันเว็บให้ดูห"
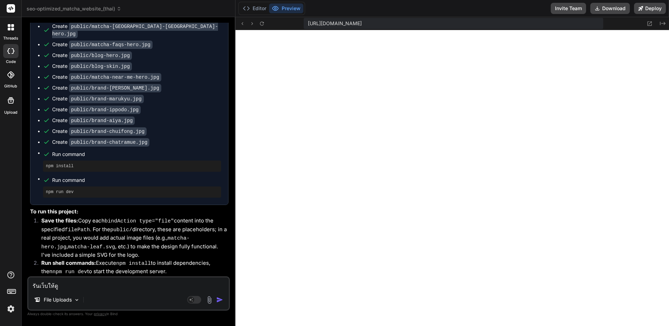
type textarea "x"
type textarea "รันเว็บให้ดูหน"
type textarea "x"
type textarea "รันเว็บให้ดูหน่"
type textarea "x"
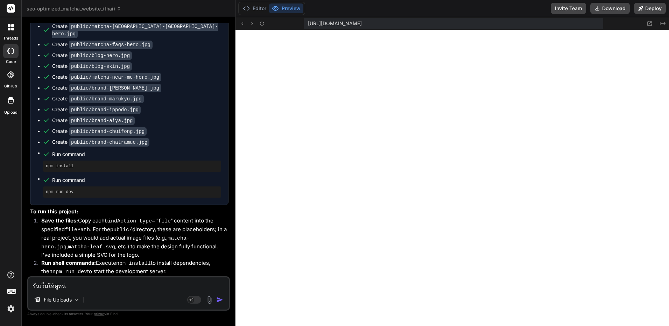
type textarea "รันเว็บให้ดูหน่อ"
type textarea "x"
type textarea "รันเว็บให้ดูหน่อย"
type textarea "x"
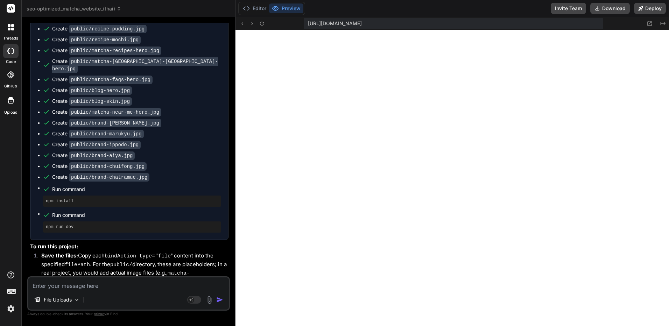
scroll to position [1336, 0]
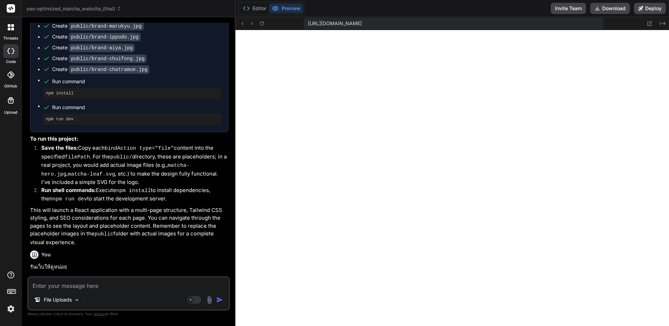
drag, startPoint x: 185, startPoint y: 102, endPoint x: 210, endPoint y: 217, distance: 117.9
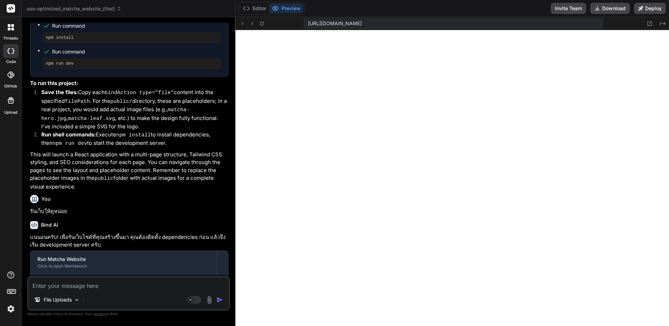
scroll to position [1406, 0]
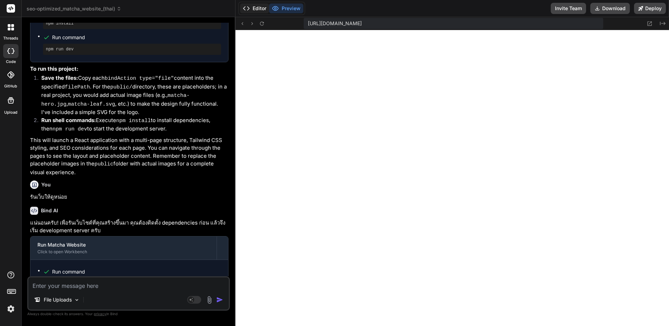
click at [251, 8] on button "Editor" at bounding box center [254, 8] width 29 height 10
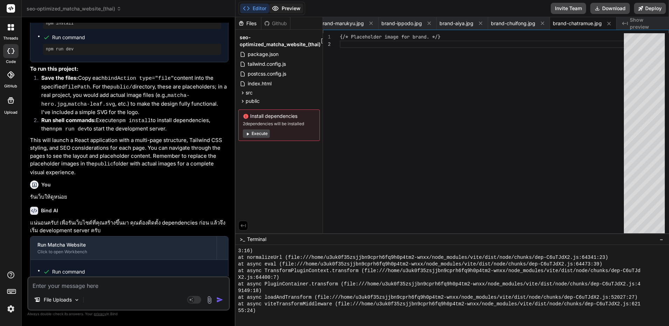
click at [281, 5] on button "Preview" at bounding box center [286, 8] width 34 height 10
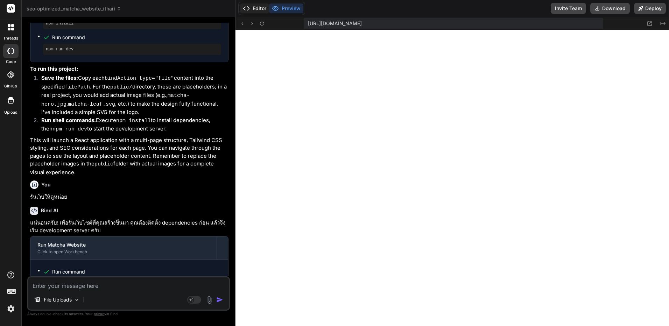
click at [261, 10] on button "Editor" at bounding box center [254, 8] width 29 height 10
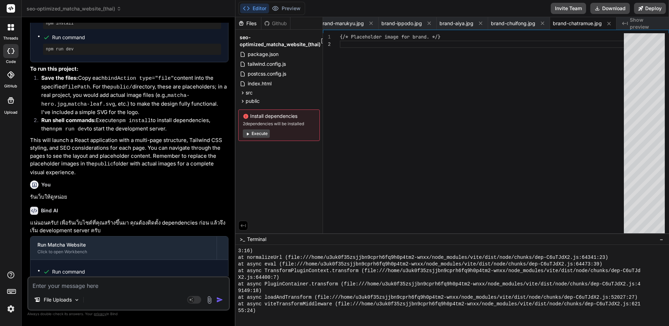
click at [262, 133] on button "Execute" at bounding box center [256, 133] width 27 height 8
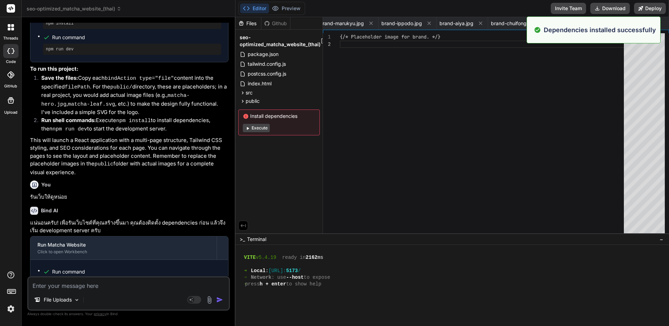
scroll to position [1044, 0]
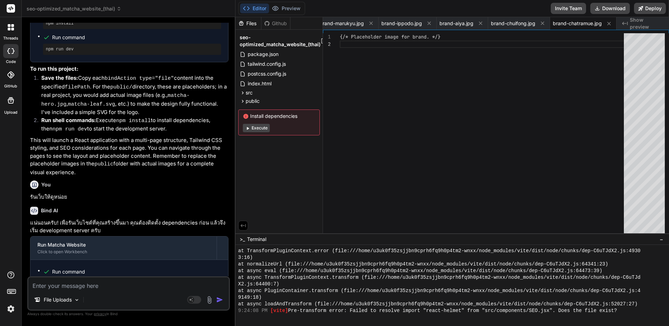
click at [264, 132] on button "Execute" at bounding box center [256, 128] width 27 height 8
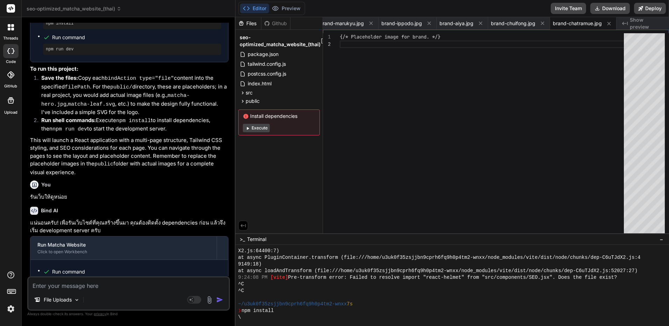
scroll to position [1297, 0]
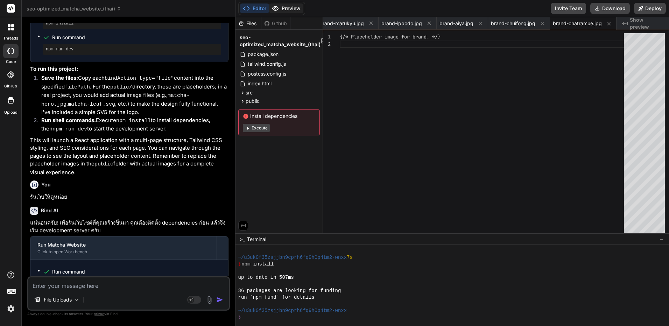
click at [290, 6] on button "Preview" at bounding box center [286, 8] width 34 height 10
type textarea "x"
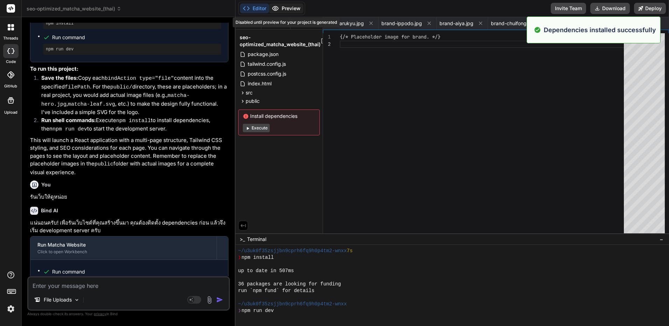
scroll to position [1330, 0]
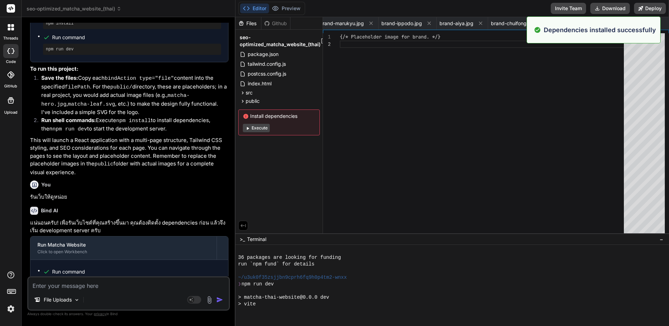
type textarea "{/* Placeholder image for brand. */}"
click at [441, 115] on div "{/* Placeholder image for brand. */}" at bounding box center [484, 135] width 288 height 204
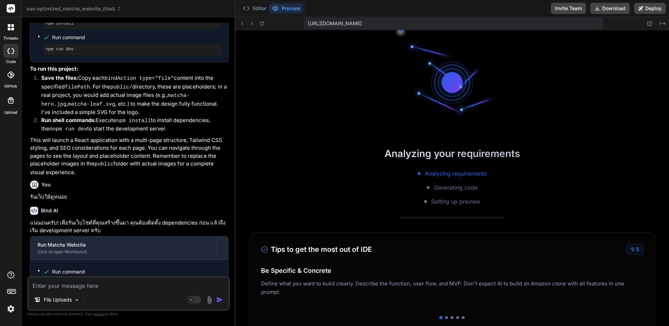
scroll to position [1569, 0]
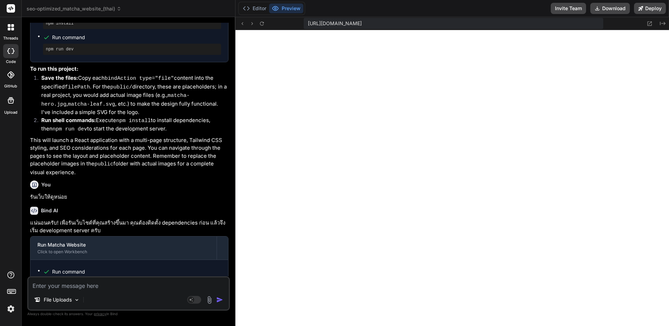
click at [115, 287] on textarea at bounding box center [128, 284] width 201 height 13
type textarea "ร"
type textarea "x"
type textarea "รั"
type textarea "x"
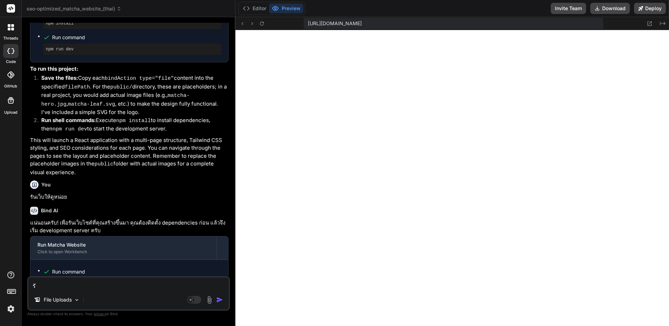
type textarea "รัน"
type textarea "x"
type textarea "รันไ"
type textarea "x"
type textarea "รันไม"
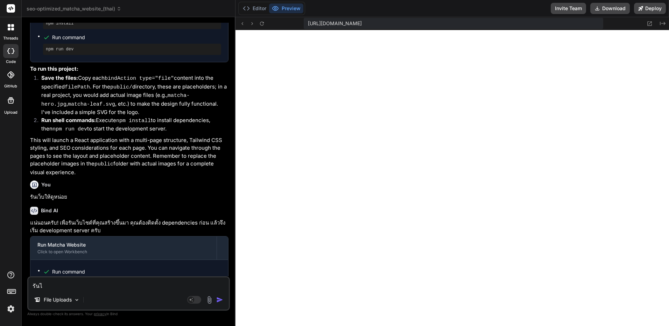
type textarea "x"
type textarea "รันไม่"
type textarea "x"
type textarea "รันไม่ไ"
type textarea "x"
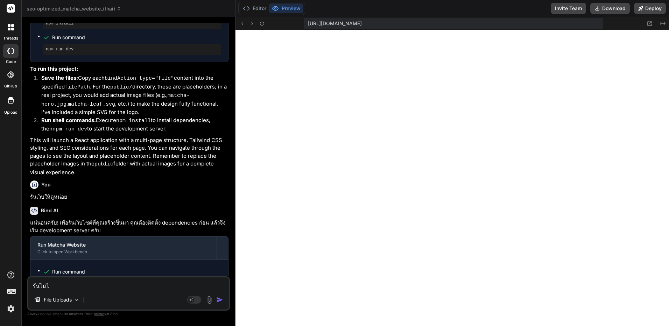
type textarea "รันไม่ได"
type textarea "x"
type textarea "รันไม่ได้"
type textarea "x"
type textarea "รันไม่ได้ข"
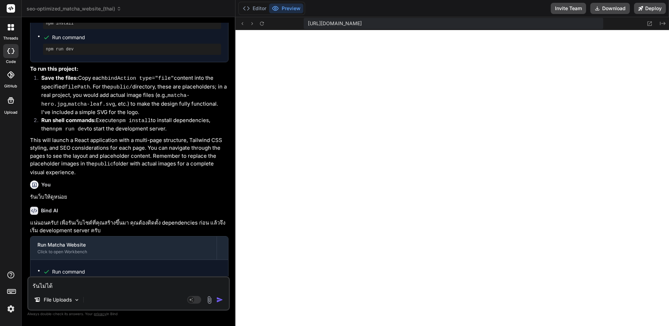
type textarea "x"
type textarea "รันไม่ได้ขึ"
type textarea "x"
type textarea "รันไม่ได้ขึ้"
type textarea "x"
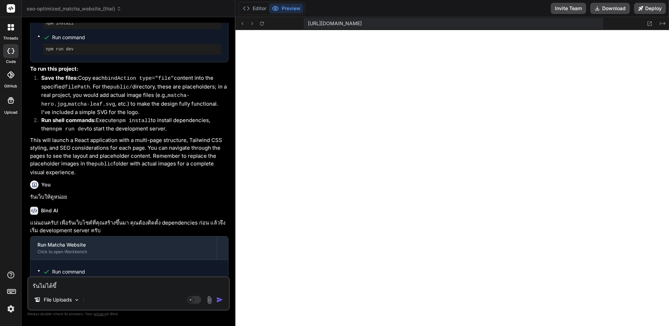
type textarea "รันไม่ได้ขึ้น"
type textarea "x"
type textarea "รันไม่ได้ขึ้นแ"
type textarea "x"
type textarea "รันไม่ได้ขึ้นแบ"
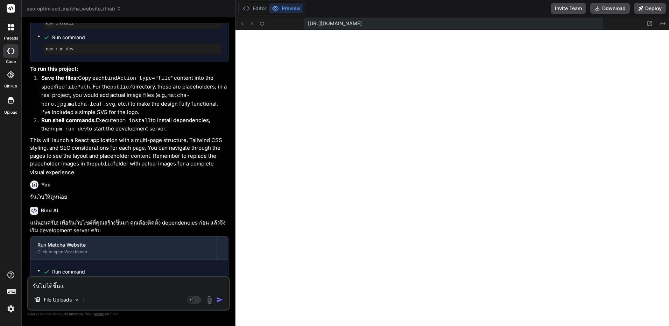
type textarea "x"
type textarea "รันไม่ได้ขึ้นแบบ"
type textarea "x"
type textarea "รันไม่ได้ขึ้นแบบน"
type textarea "x"
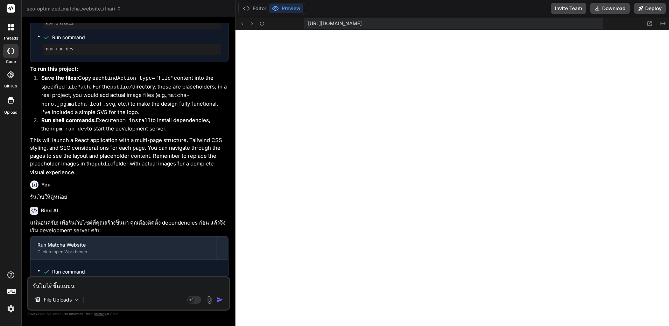
type textarea "รันไม่ได้ขึ้นแบบนี"
type textarea "x"
type textarea "รันไม่ได้ขึ้นแบบนี้"
type textarea "x"
type textarea "รันไม่ได้ขึ้นแบบนี้"
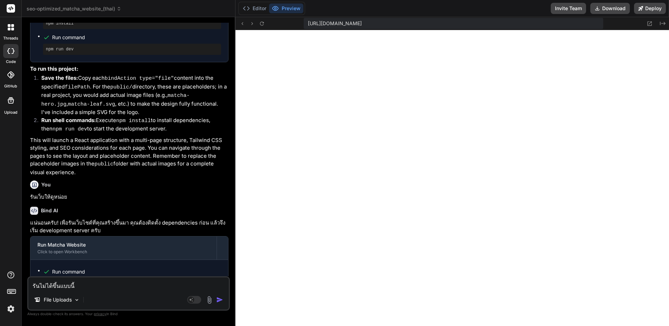
type textarea "x"
type textarea "รันไม่ได้ขึ้นแบบนี้ :"
type textarea "x"
type textarea "รันไม่ได้ขึ้นแบบนี้ :"
type textarea "x"
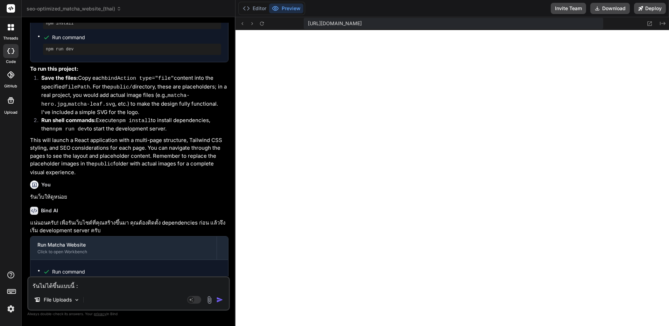
paste textarea "[plugin:vite:import-analysis] Failed to resolve import "react-helmet" from "src…"
type textarea "lัips่do้sึ้ametcี้ : [adipis:elit:seddoe-temporin] Utlabo et dolorem aliqua "e…"
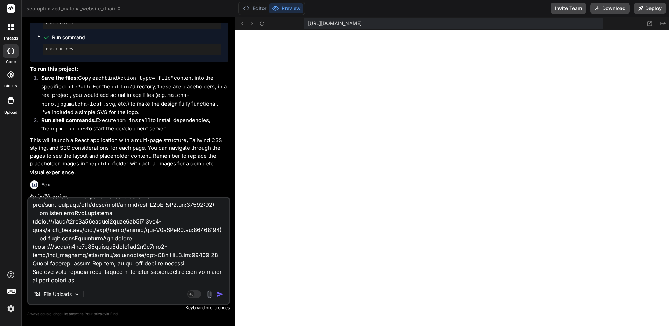
type textarea "x"
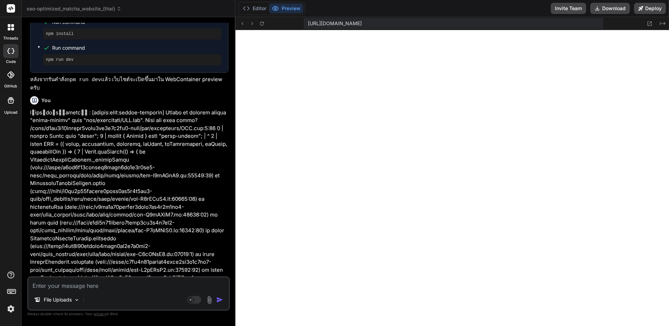
scroll to position [1706, 0]
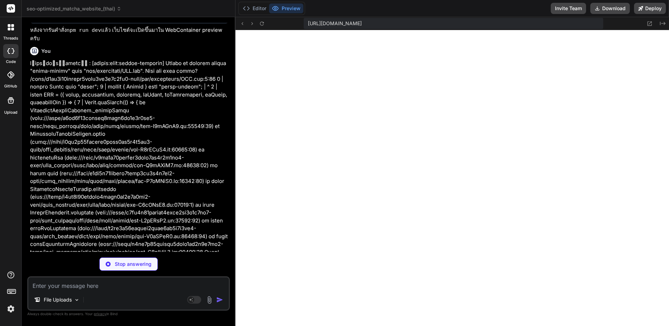
type textarea "x"
type textarea "return null; // คอมโพเนนต์นี้ไม่เรนเดอร์อะไรที่มองเห็นได้ }; export default SEO;"
type textarea "x"
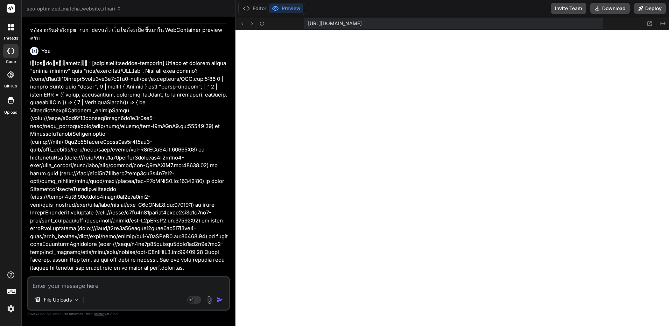
scroll to position [1702, 0]
click at [341, 28] on div "[URL][DOMAIN_NAME]" at bounding box center [454, 23] width 300 height 11
click at [350, 22] on span "[URL][DOMAIN_NAME]" at bounding box center [335, 23] width 54 height 7
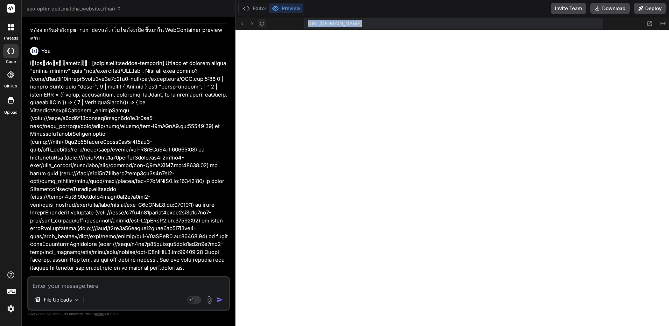
click at [261, 27] on button at bounding box center [262, 23] width 8 height 8
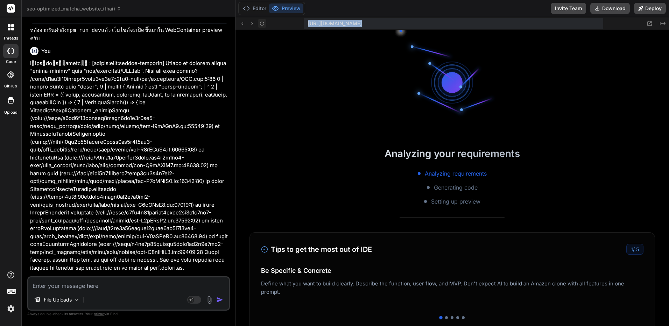
click at [262, 26] on icon at bounding box center [262, 24] width 6 height 6
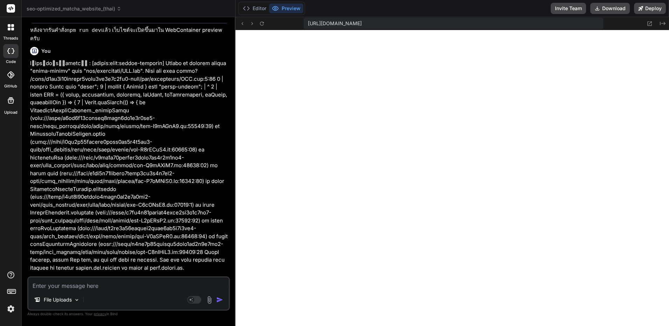
click at [113, 293] on div "File Uploads" at bounding box center [128, 301] width 201 height 17
click at [127, 280] on textarea at bounding box center [128, 284] width 201 height 13
type textarea "จ"
type textarea "x"
type textarea "จะ"
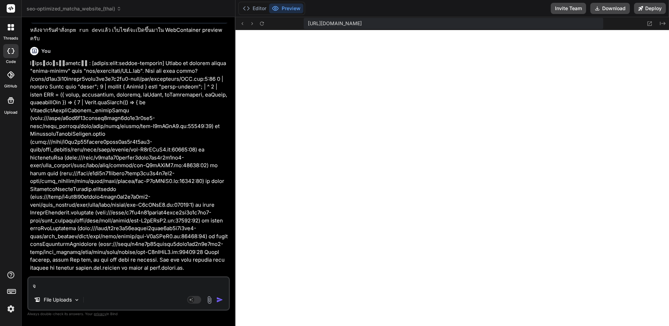
type textarea "x"
type textarea "จะเ"
type textarea "x"
type textarea "จะเอ"
type textarea "x"
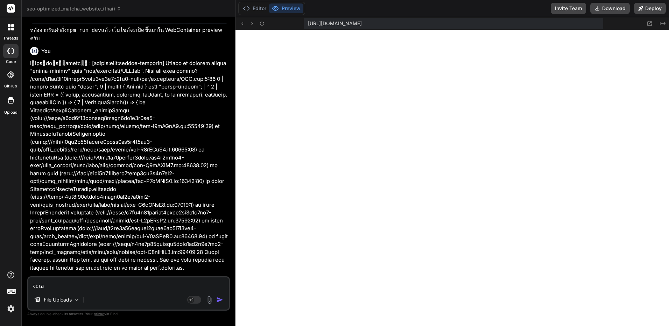
type textarea "จะเอา"
type textarea "x"
type textarea "จะเอาไ"
type textarea "x"
type textarea "จะเอาไฟ"
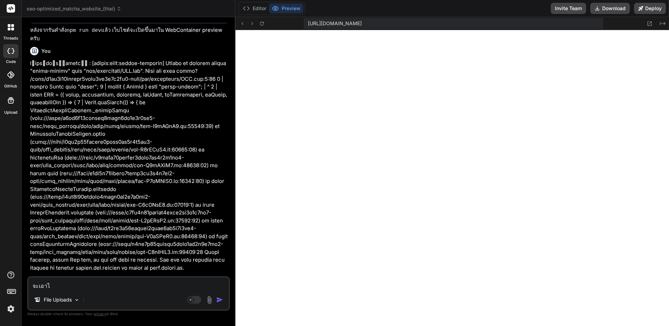
type textarea "x"
type textarea "จะเอาไฟล"
type textarea "x"
type textarea "จะเอาไฟล์"
type textarea "x"
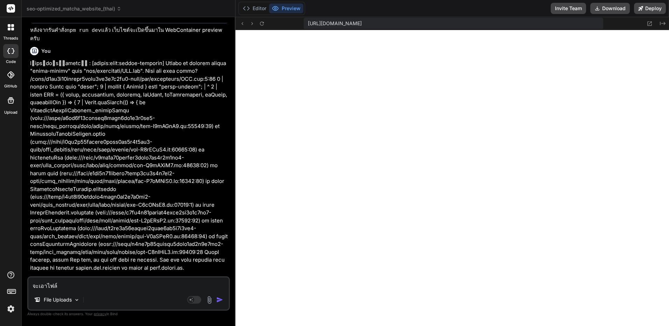
type textarea "จะเอาไฟล์ไ"
type textarea "x"
type textarea "จะเอาไฟล์ไป"
type textarea "x"
type textarea "จะเอาไฟล์ไปล"
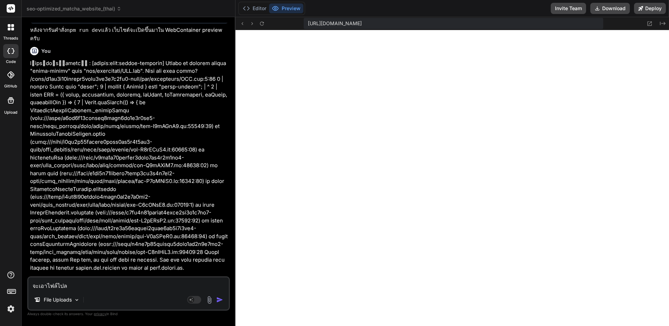
type textarea "x"
type textarea "จะเอาไฟล์ไปลง"
type textarea "x"
type textarea "จะเอาไฟล์ไปลง"
type textarea "x"
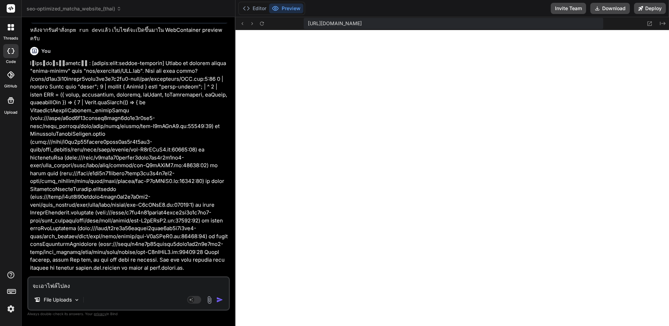
type textarea "จะเอาไฟล์ไปลง h"
type textarea "x"
type textarea "จะเอาไฟล์ไปลง ho"
type textarea "x"
type textarea "จะเอาไฟล์ไปลง hos"
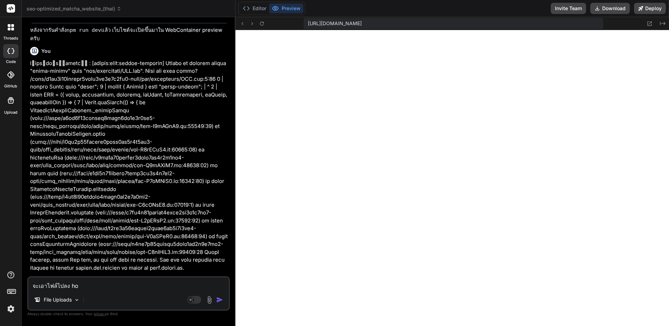
type textarea "x"
type textarea "จะเอาไฟล์ไปลง host"
type textarea "x"
type textarea "จะเอาไฟล์ไปลง hosti"
type textarea "x"
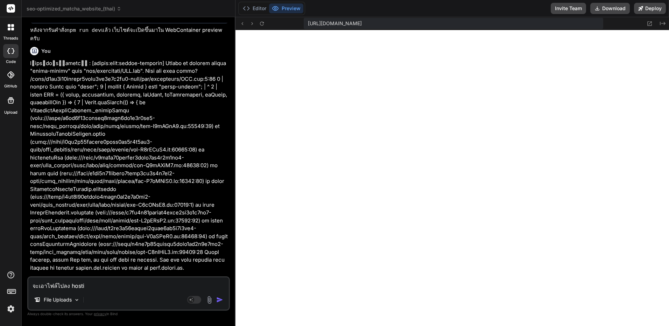
type textarea "จะเอาไฟล์ไปลง hostin"
type textarea "x"
type textarea "จะเอาไฟล์ไปลง hosting"
type textarea "x"
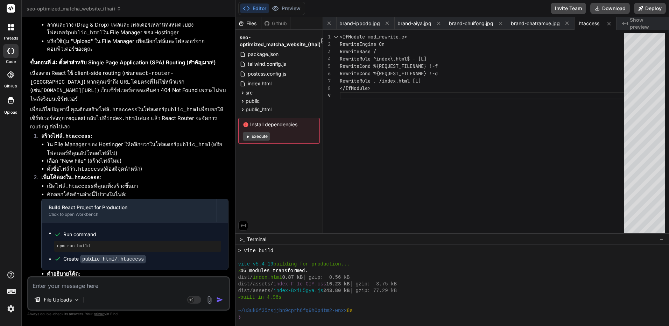
scroll to position [2569, 0]
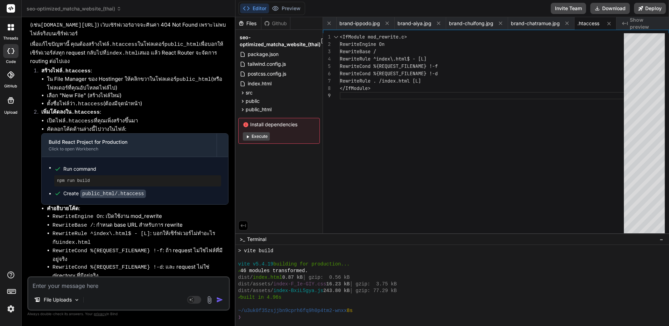
click at [124, 190] on code "public_html/.htaccess" at bounding box center [113, 194] width 66 height 8
click at [260, 133] on button "Execute" at bounding box center [256, 136] width 27 height 8
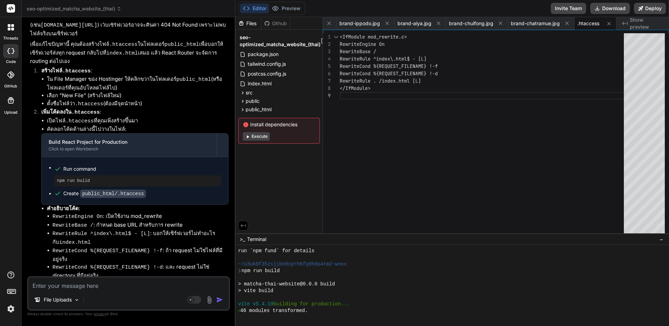
scroll to position [1955, 0]
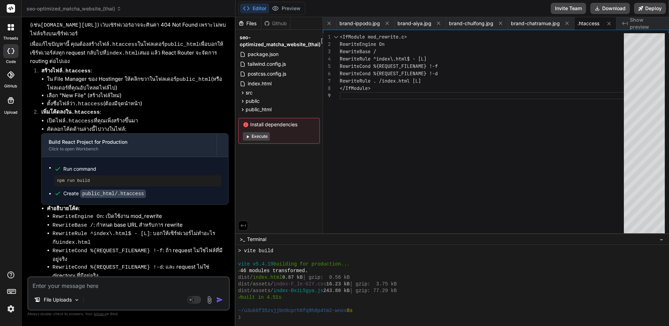
click at [252, 136] on button "Execute" at bounding box center [256, 136] width 27 height 8
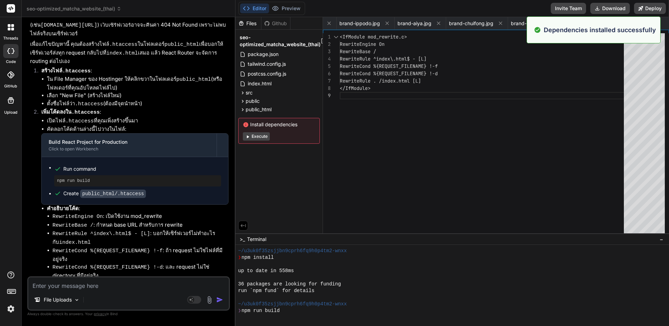
scroll to position [2068, 0]
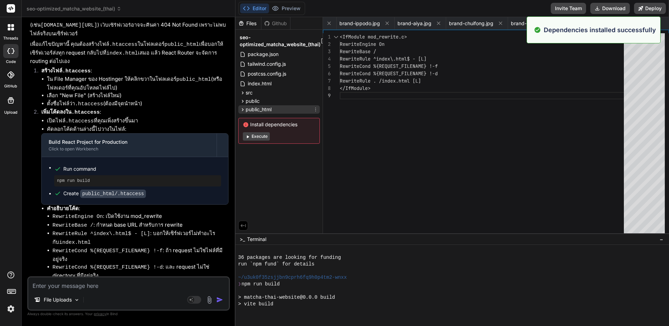
click at [242, 110] on icon at bounding box center [243, 110] width 6 height 6
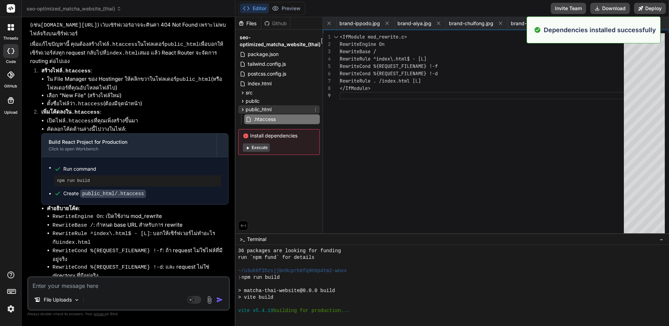
scroll to position [2074, 0]
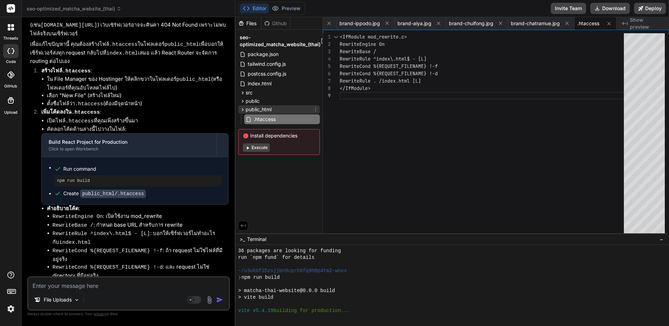
click at [315, 108] on icon at bounding box center [316, 110] width 6 height 6
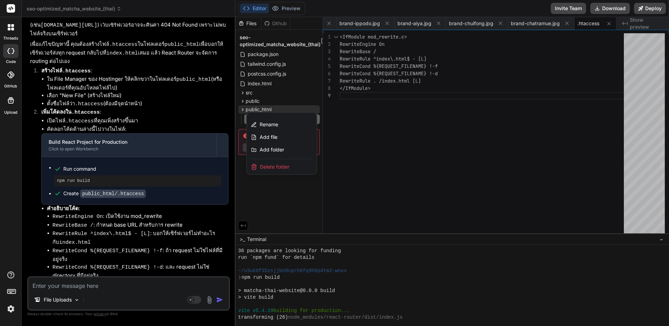
click at [387, 146] on div at bounding box center [453, 171] width 434 height 309
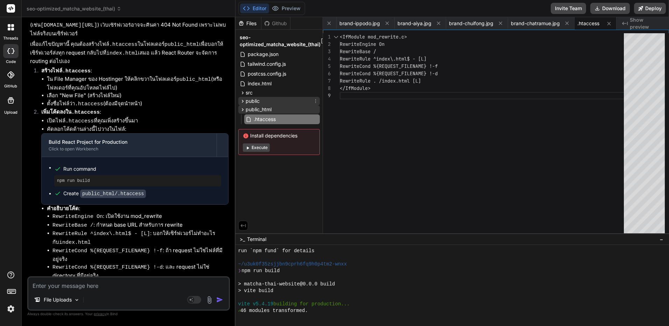
click at [242, 99] on icon at bounding box center [243, 101] width 6 height 6
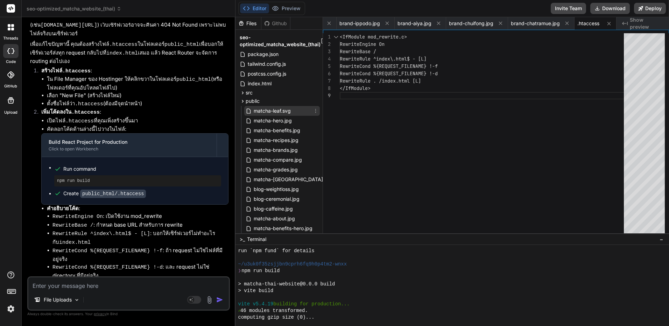
scroll to position [2121, 0]
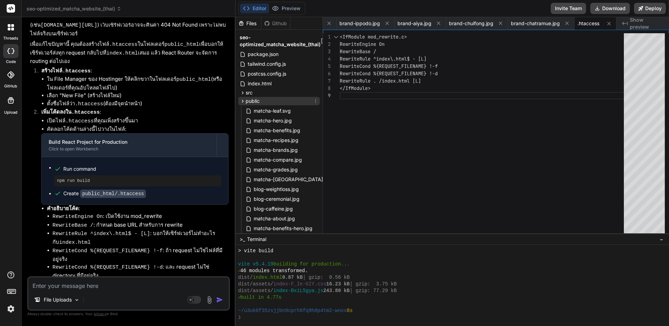
click at [242, 100] on icon at bounding box center [243, 101] width 2 height 3
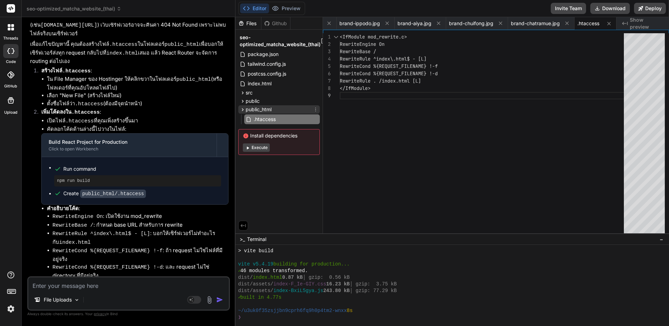
click at [301, 111] on div "public_html" at bounding box center [279, 109] width 82 height 8
click at [289, 108] on div "public_html" at bounding box center [279, 109] width 82 height 8
click at [272, 120] on span ".htaccess" at bounding box center [264, 119] width 23 height 8
drag, startPoint x: 272, startPoint y: 120, endPoint x: 265, endPoint y: 119, distance: 7.0
click at [265, 119] on span ".htaccess" at bounding box center [264, 119] width 23 height 8
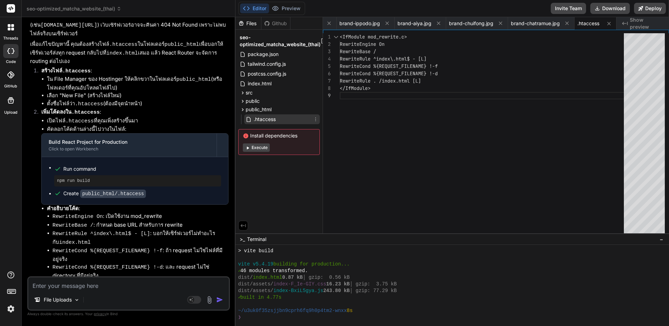
click at [265, 119] on span ".htaccess" at bounding box center [264, 119] width 23 height 8
click at [587, 23] on span ".htaccess" at bounding box center [588, 23] width 22 height 7
click at [605, 5] on button "Download" at bounding box center [610, 8] width 40 height 11
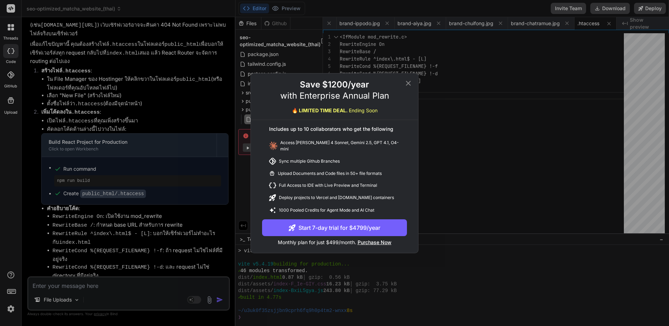
click at [407, 83] on icon at bounding box center [408, 83] width 8 height 8
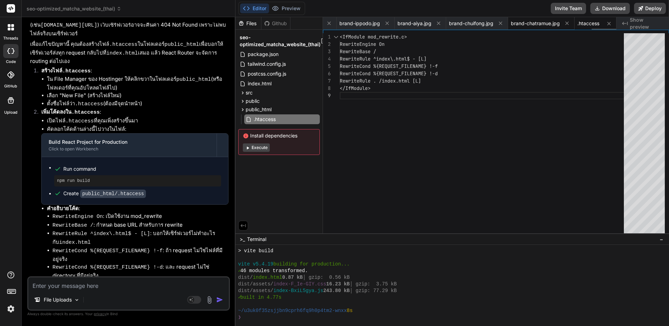
click at [535, 17] on div "brand-chatramue.jpg" at bounding box center [541, 23] width 66 height 13
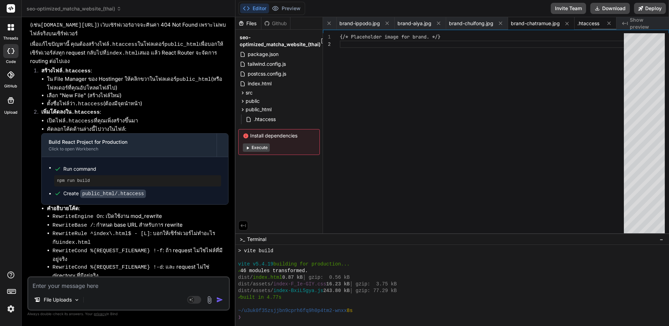
click at [581, 24] on span ".htaccess" at bounding box center [588, 23] width 22 height 7
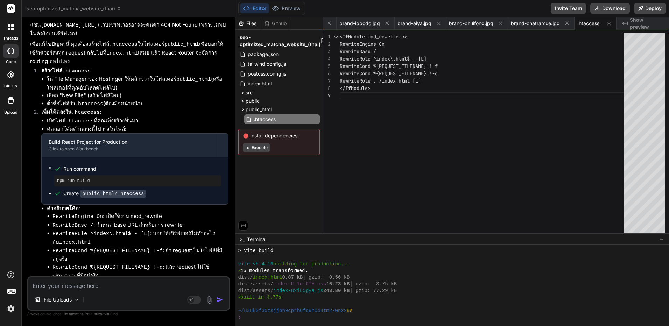
click at [643, 24] on span "Show preview" at bounding box center [647, 23] width 34 height 14
click at [369, 20] on span "brand-ippodo.jpg" at bounding box center [359, 23] width 41 height 7
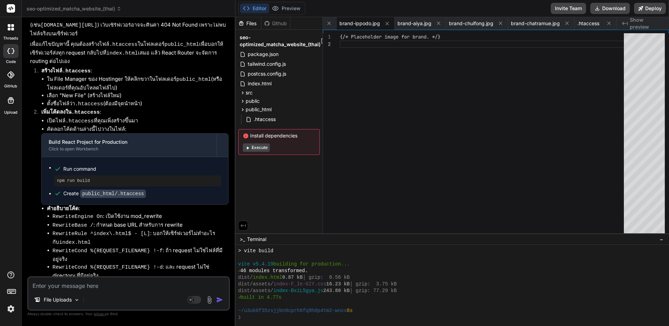
click at [274, 20] on div "Github" at bounding box center [275, 23] width 29 height 7
click at [257, 150] on button "Execute" at bounding box center [256, 147] width 27 height 8
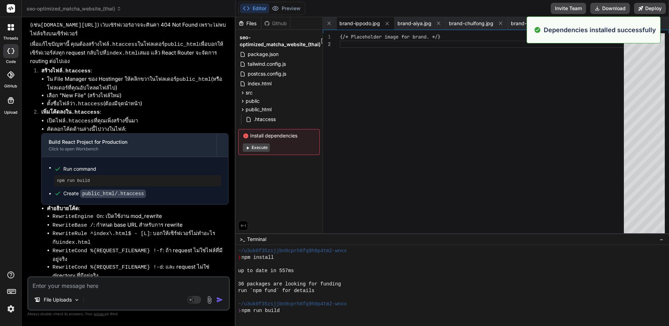
scroll to position [2234, 0]
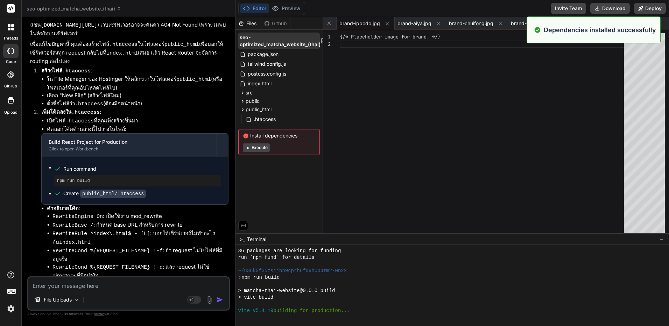
click at [275, 44] on span "seo-optimized_matcha_website_(thai)" at bounding box center [280, 41] width 81 height 14
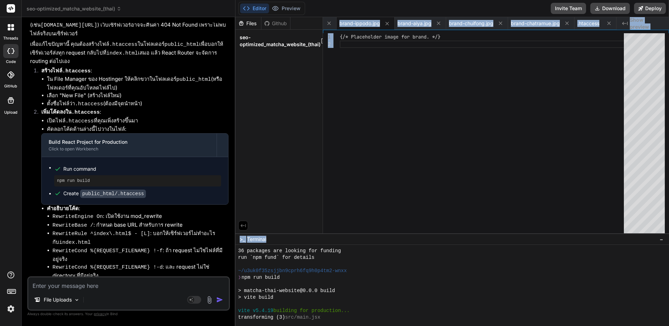
drag, startPoint x: 284, startPoint y: 232, endPoint x: 332, endPoint y: 235, distance: 48.1
click at [332, 235] on div "Files Github seo-optimized_matcha_website_(thai) package.json tailwind.config.j…" at bounding box center [453, 171] width 434 height 309
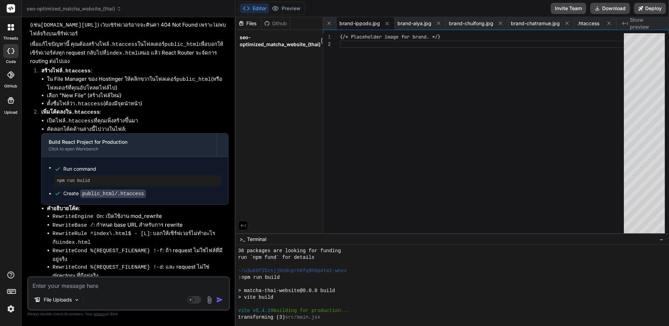
drag, startPoint x: 332, startPoint y: 235, endPoint x: 306, endPoint y: 232, distance: 25.8
click at [297, 232] on div "Files Github seo-optimized_matcha_website_(thai)" at bounding box center [279, 125] width 87 height 216
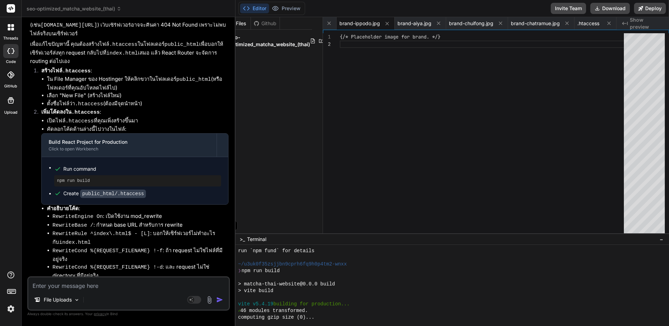
scroll to position [2287, 0]
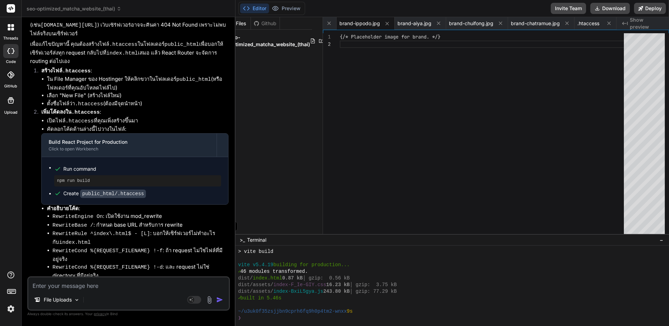
drag, startPoint x: 281, startPoint y: 234, endPoint x: 285, endPoint y: 234, distance: 4.5
click at [313, 38] on icon at bounding box center [313, 41] width 6 height 6
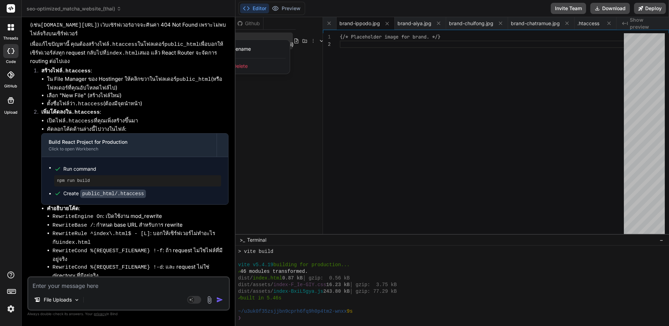
click at [301, 64] on div at bounding box center [453, 171] width 434 height 309
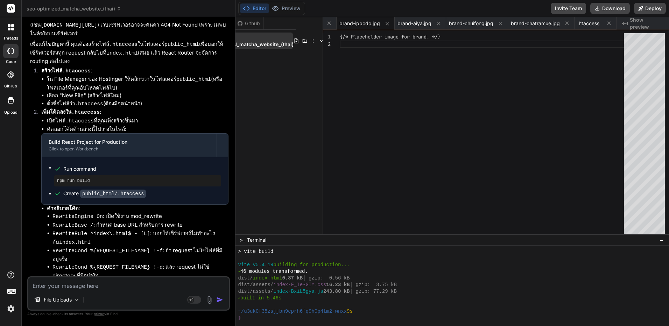
click at [303, 42] on icon at bounding box center [304, 40] width 5 height 3
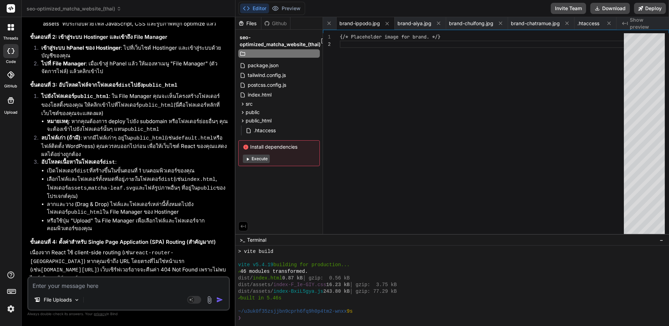
scroll to position [2254, 0]
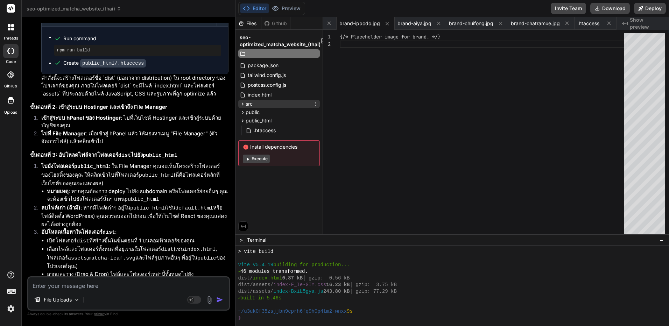
click at [241, 105] on icon at bounding box center [243, 104] width 6 height 6
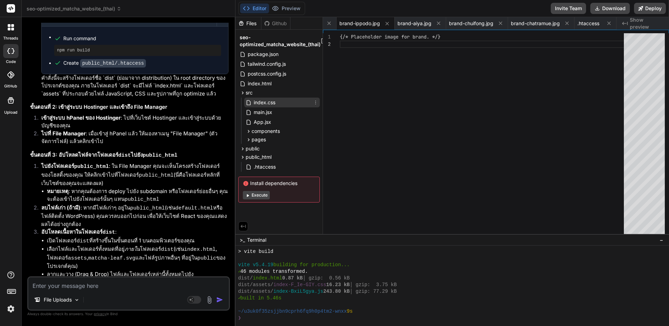
click at [257, 104] on span "index.css" at bounding box center [264, 102] width 23 height 8
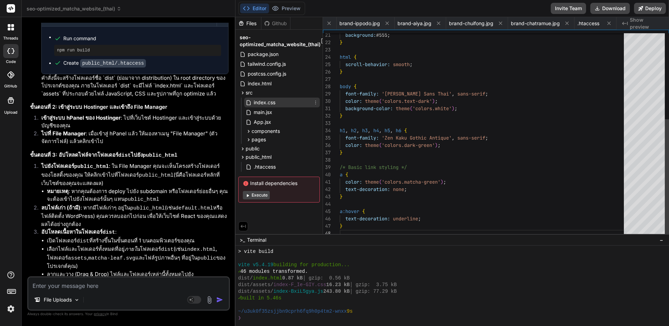
scroll to position [0, 204]
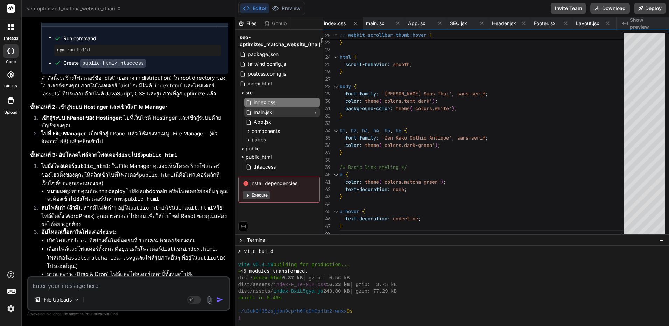
click at [284, 114] on div "main.jsx" at bounding box center [282, 112] width 76 height 10
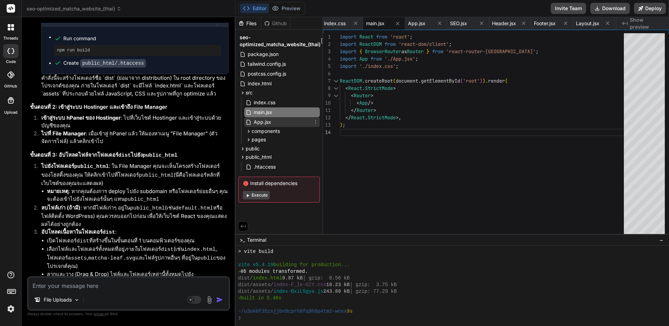
click at [287, 124] on div "App.jsx" at bounding box center [282, 122] width 76 height 10
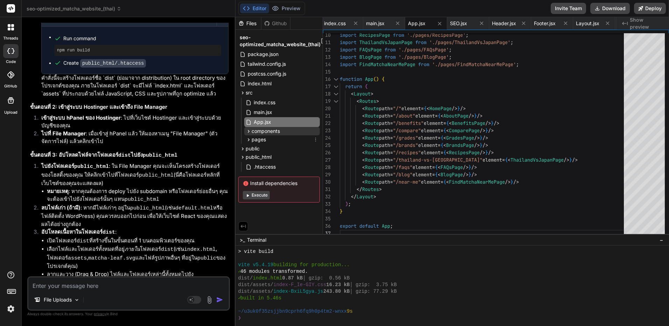
click at [287, 130] on div "components" at bounding box center [282, 131] width 76 height 8
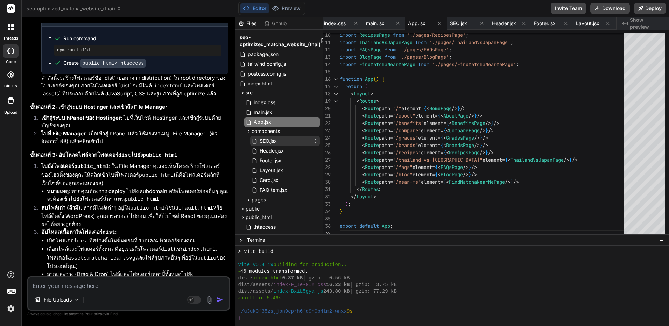
click at [286, 141] on div "SEO.jsx" at bounding box center [285, 141] width 70 height 10
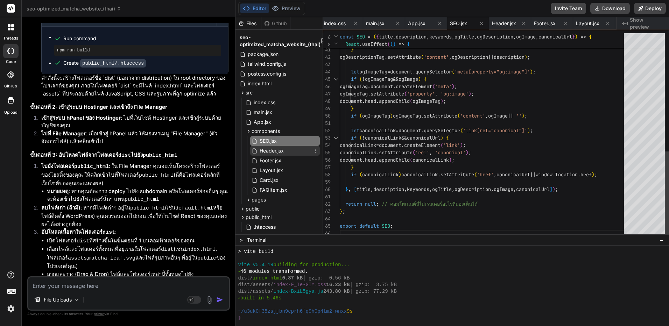
click at [287, 151] on div "Header.jsx" at bounding box center [285, 151] width 70 height 10
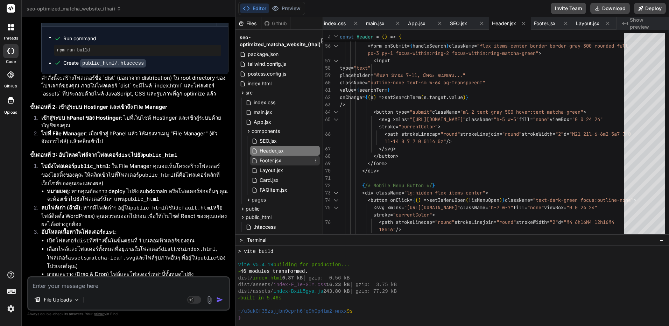
click at [288, 160] on div "Footer.jsx" at bounding box center [285, 161] width 70 height 10
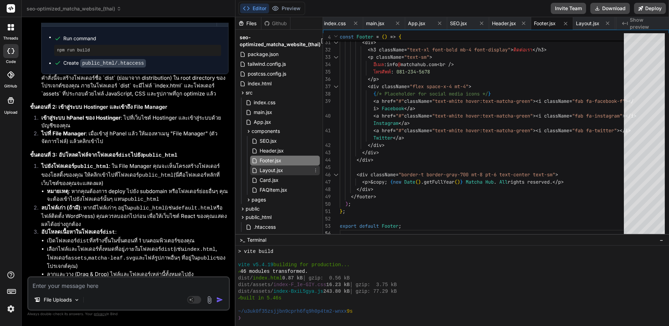
click at [278, 174] on span "Layout.jsx" at bounding box center [271, 170] width 25 height 8
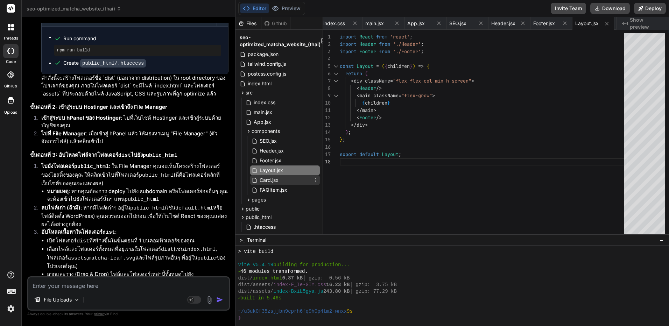
click at [277, 177] on span "Card.jsx" at bounding box center [269, 180] width 20 height 8
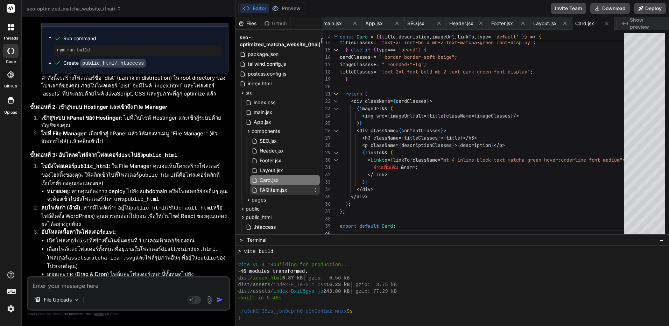
click at [273, 188] on span "FAQItem.jsx" at bounding box center [273, 190] width 29 height 8
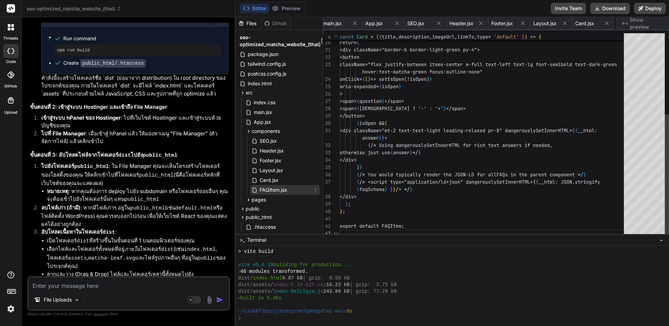
scroll to position [0, 291]
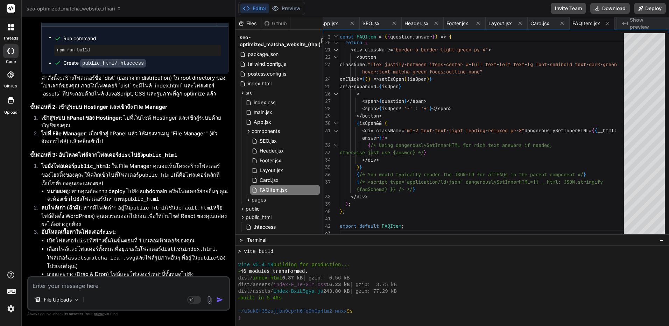
click at [280, 25] on div "Github" at bounding box center [275, 23] width 29 height 7
click at [282, 25] on div "Github" at bounding box center [275, 23] width 29 height 7
click at [14, 72] on div at bounding box center [10, 74] width 15 height 15
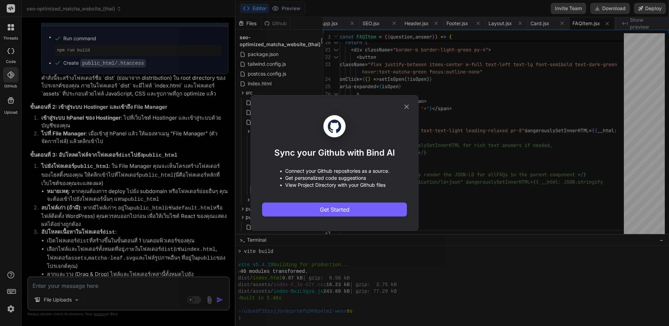
click at [410, 105] on div "Sync your Github with Bind AI • Connect your Github repositories as a source. •…" at bounding box center [335, 163] width 168 height 136
click at [400, 109] on div "Sync your Github with Bind AI • Connect your Github repositories as a source. •…" at bounding box center [334, 163] width 145 height 135
click at [404, 107] on icon at bounding box center [407, 107] width 8 height 8
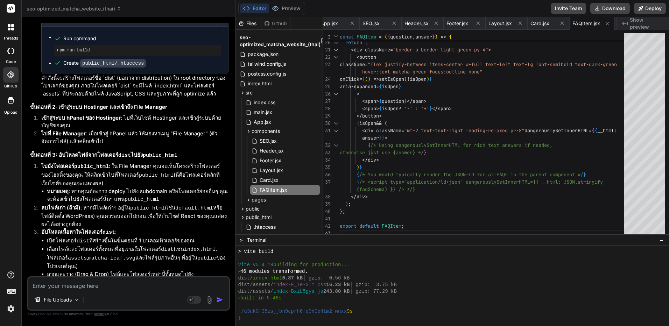
scroll to position [2114, 0]
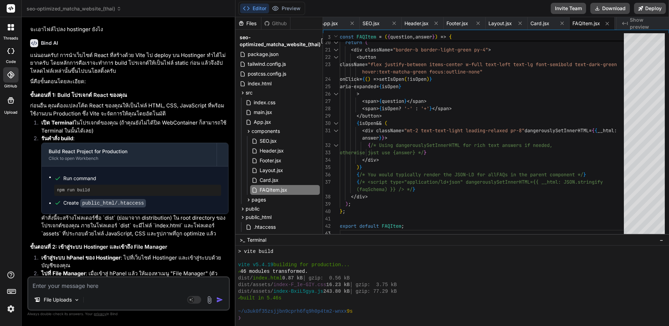
click at [128, 199] on code "public_html/.htaccess" at bounding box center [113, 203] width 66 height 8
click at [130, 199] on code "public_html/.htaccess" at bounding box center [113, 203] width 66 height 8
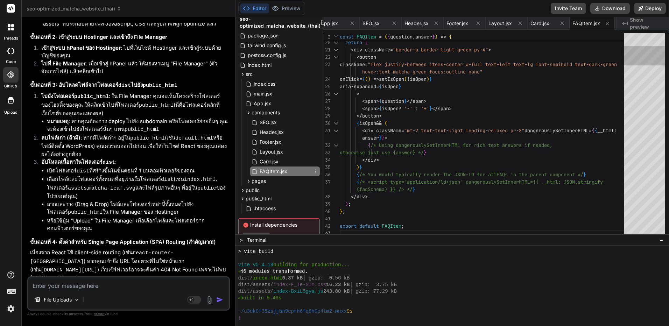
scroll to position [45, 0]
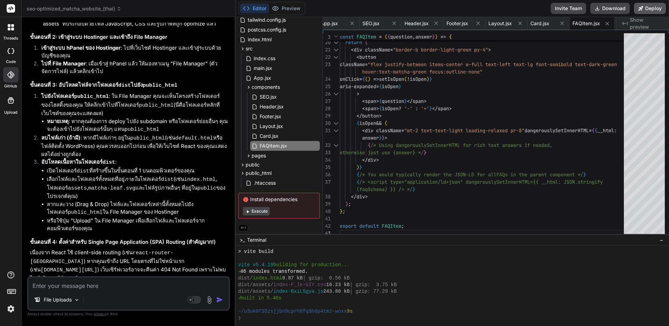
click at [653, 10] on button "Deploy" at bounding box center [650, 8] width 32 height 11
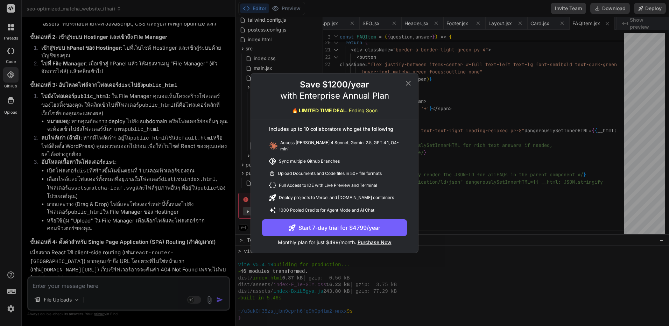
click at [473, 191] on div "Save $1200/year with Enterprise Annual Plan 🔥 LIMITED TIME DEAL. Ending Soon In…" at bounding box center [334, 163] width 669 height 326
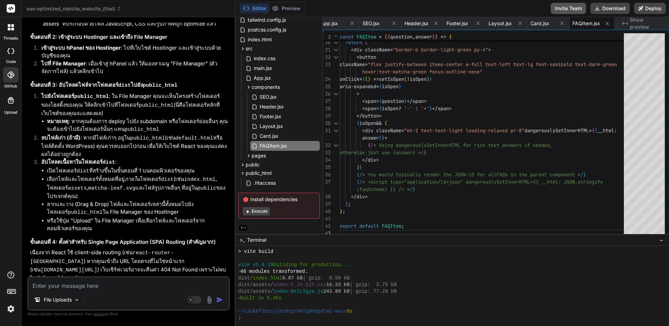
click at [578, 9] on button "Invite Team" at bounding box center [568, 8] width 35 height 11
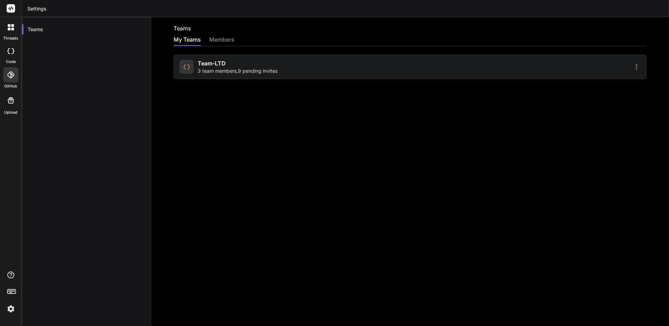
click at [254, 73] on span "3 team members , 9 pending invites" at bounding box center [238, 71] width 80 height 7
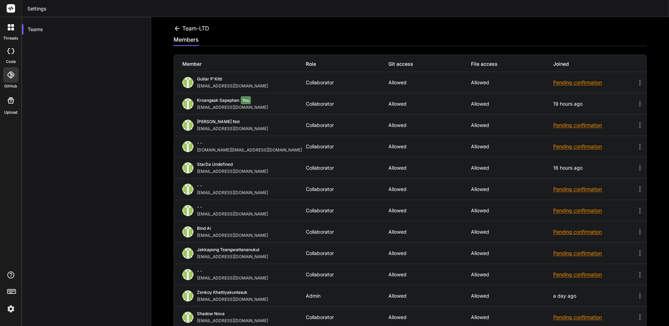
click at [254, 107] on div "Kreangsak Sapaphan You [EMAIL_ADDRESS][DOMAIN_NAME]" at bounding box center [244, 104] width 124 height 13
click at [636, 103] on icon at bounding box center [640, 104] width 8 height 8
click at [637, 76] on div "Gutiar P'Kitti [EMAIL_ADDRESS][DOMAIN_NAME] Collaborator Allowed Allowed Pendin…" at bounding box center [410, 82] width 472 height 21
click at [636, 79] on icon at bounding box center [640, 82] width 8 height 8
click at [639, 80] on icon at bounding box center [639, 83] width 1 height 6
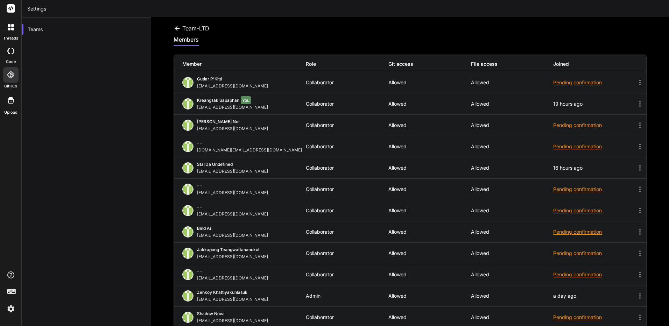
click at [317, 80] on div "Collaborator" at bounding box center [347, 83] width 83 height 6
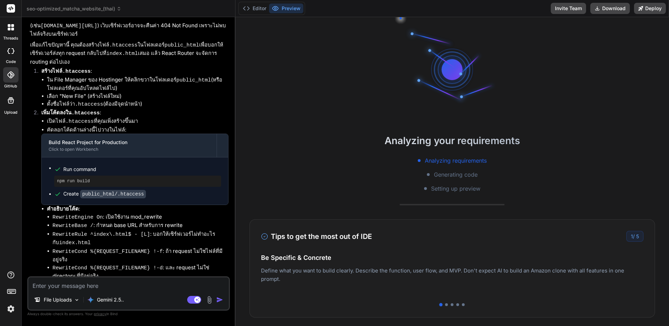
scroll to position [2569, 0]
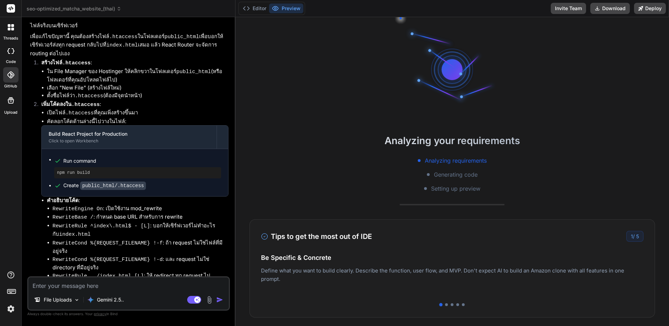
drag, startPoint x: 116, startPoint y: 87, endPoint x: 148, endPoint y: 251, distance: 167.3
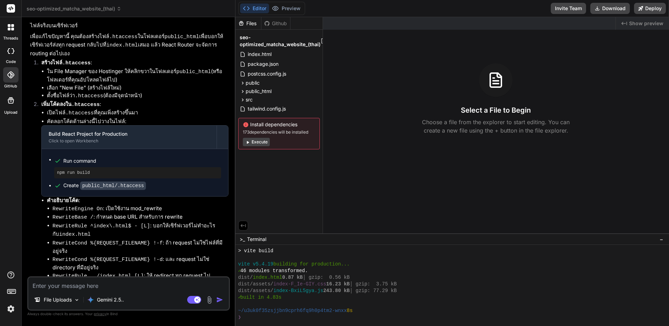
scroll to position [120, 0]
